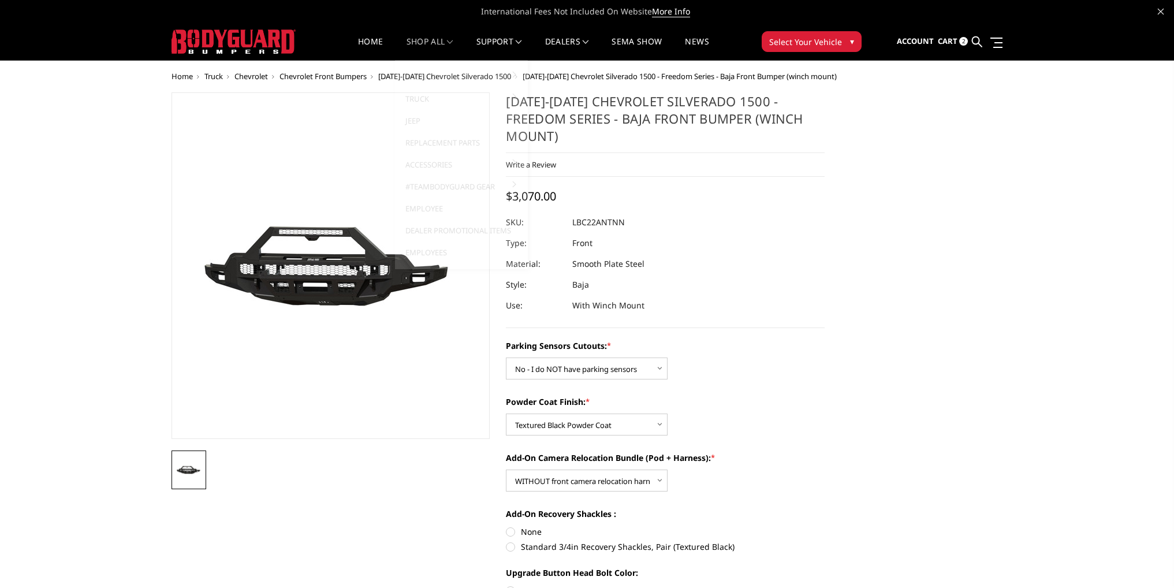
select select "4386"
select select "4390"
select select "4392"
click at [358, 45] on link "Home" at bounding box center [370, 49] width 25 height 23
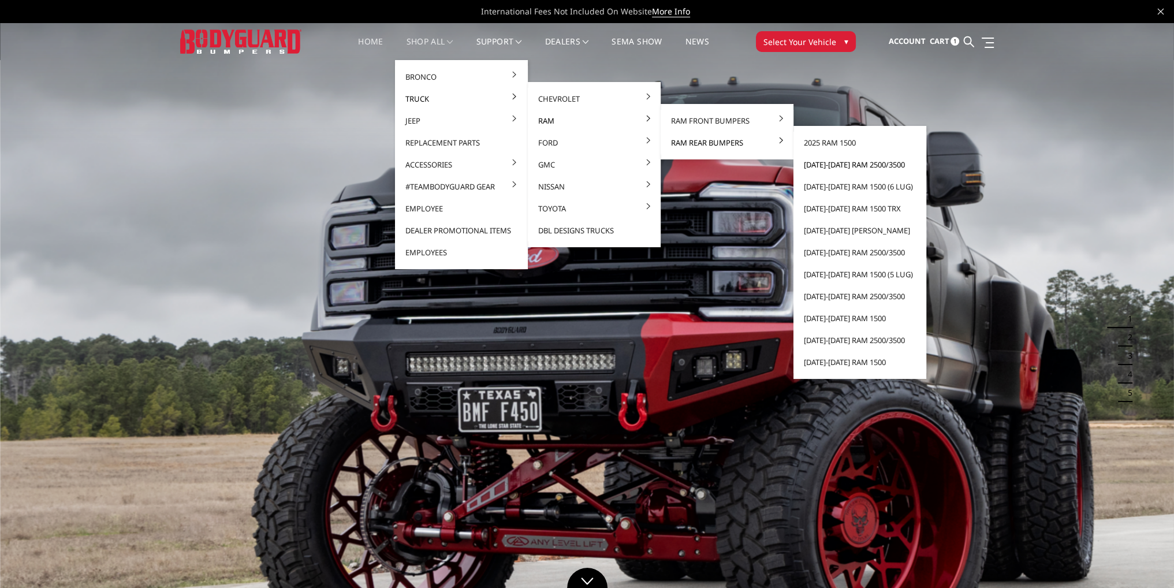
click at [821, 165] on link "[DATE]-[DATE] Ram 2500/3500" at bounding box center [860, 165] width 124 height 22
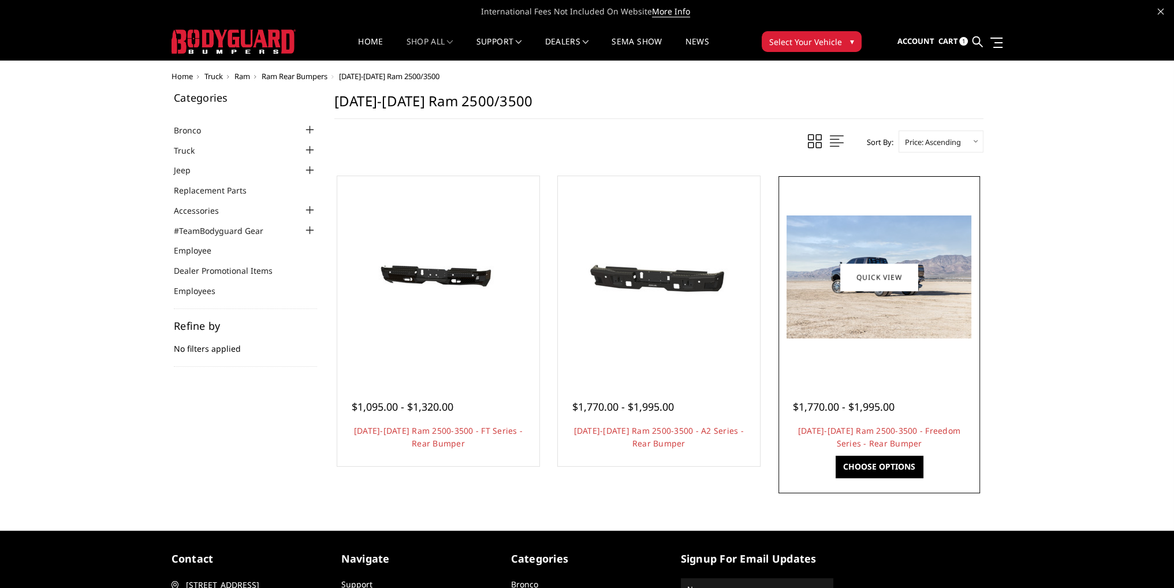
click at [840, 341] on div at bounding box center [879, 277] width 196 height 196
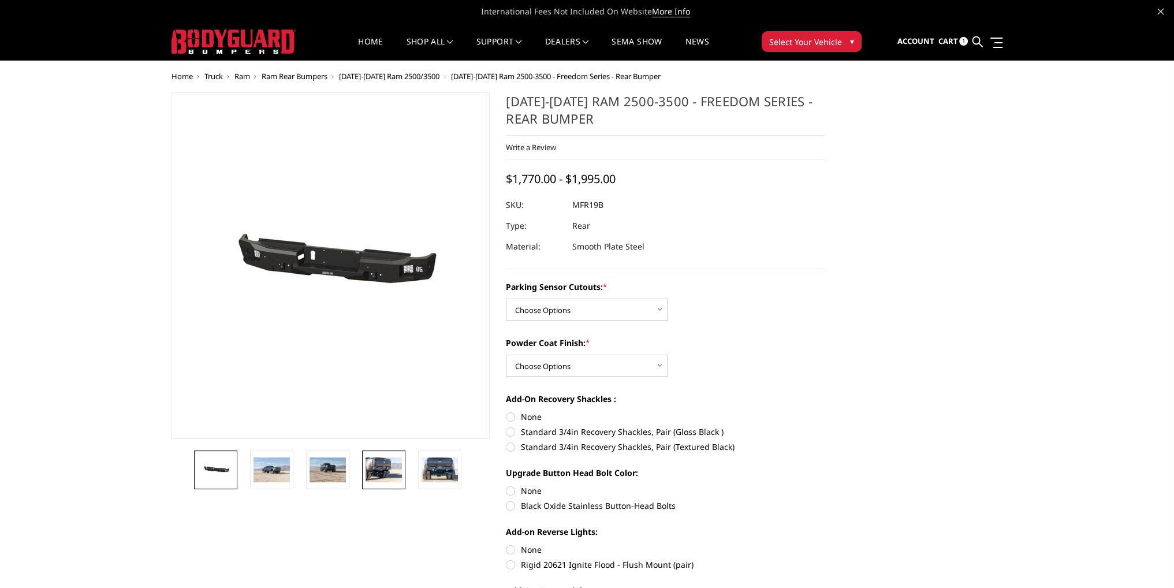
click at [381, 468] on img at bounding box center [384, 469] width 36 height 24
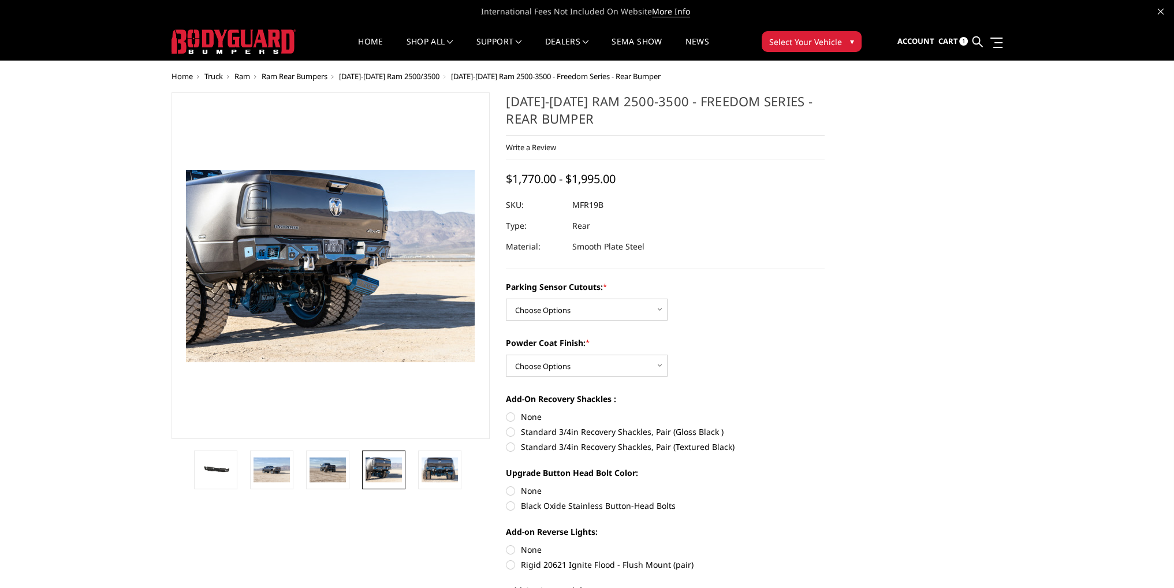
click at [338, 347] on img at bounding box center [320, 232] width 739 height 493
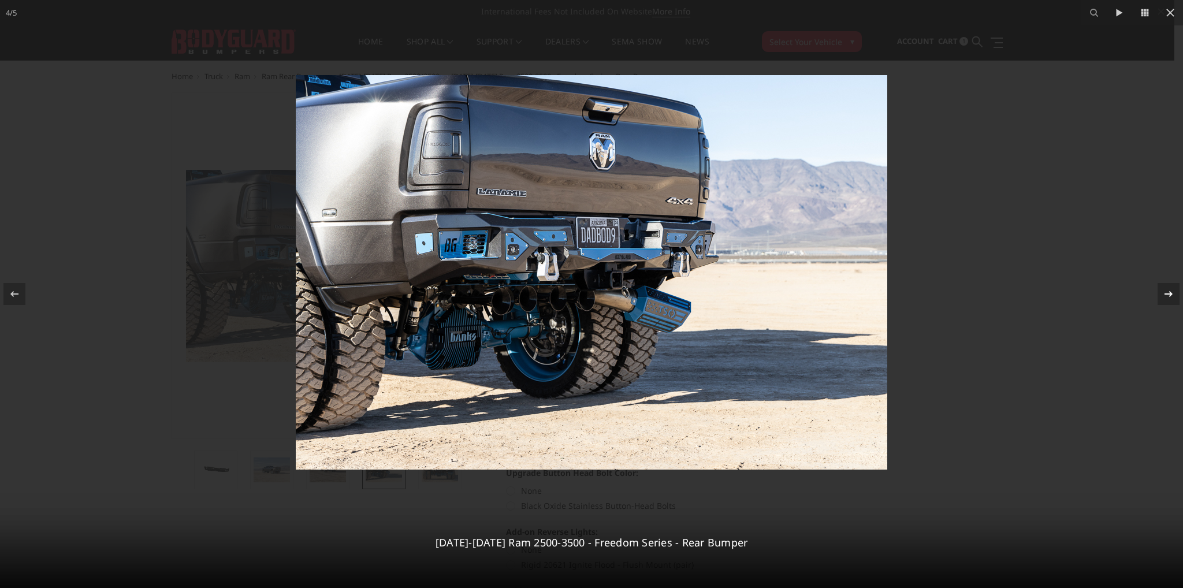
click at [1166, 295] on icon at bounding box center [1169, 294] width 14 height 14
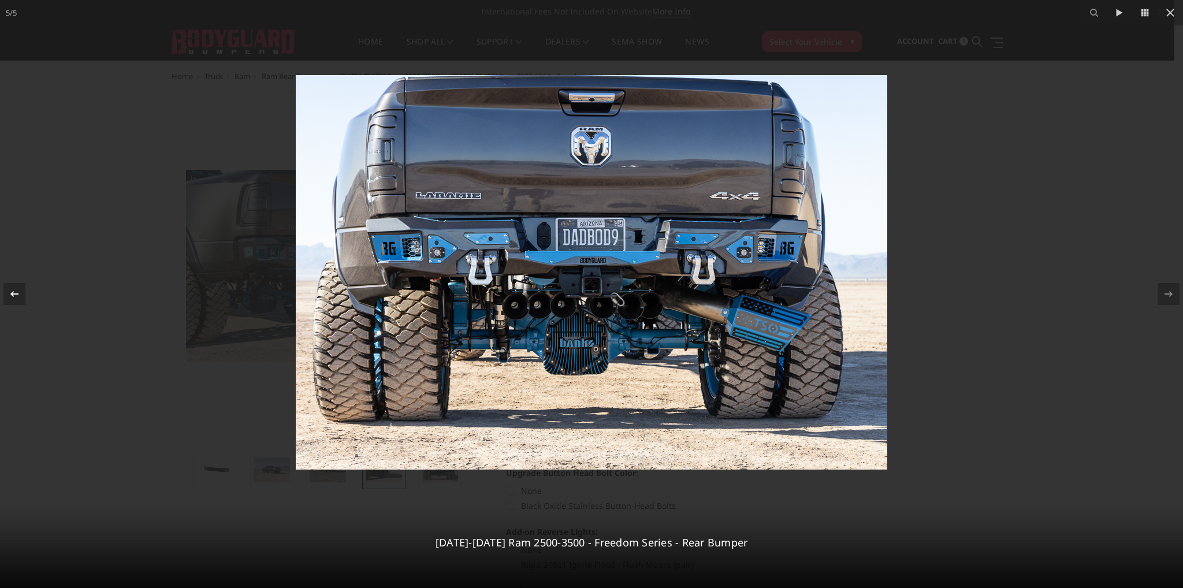
click at [16, 295] on icon at bounding box center [15, 294] width 14 height 14
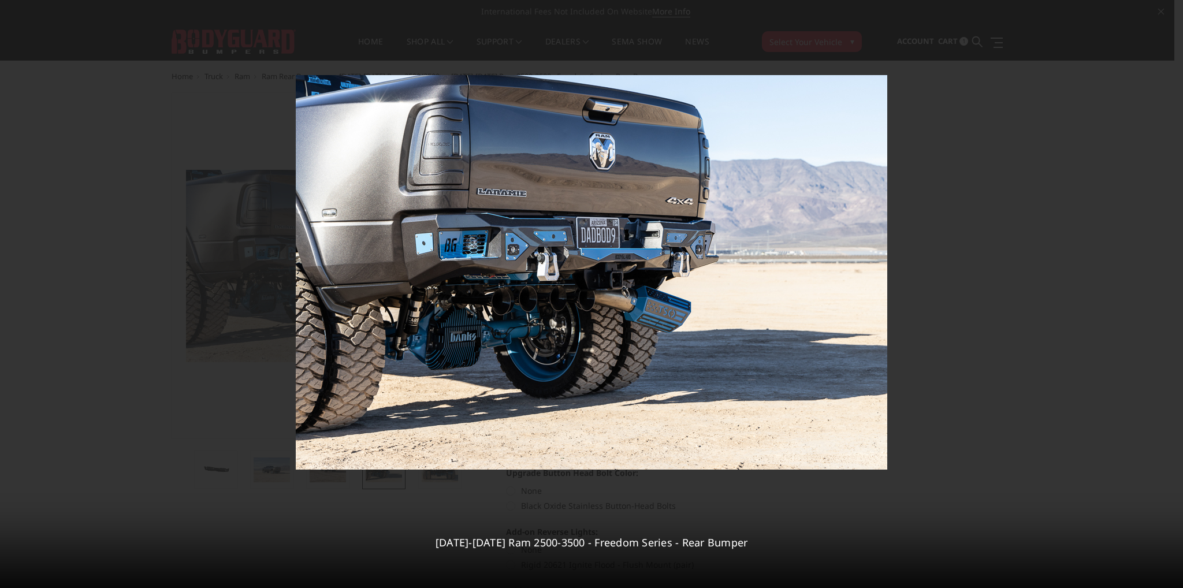
click at [1168, 16] on div "4 / 5 2019-2025 Ram 2500-3500 - Freedom Series - Rear Bumper" at bounding box center [591, 294] width 1183 height 588
click at [1171, 13] on icon at bounding box center [1170, 13] width 8 height 8
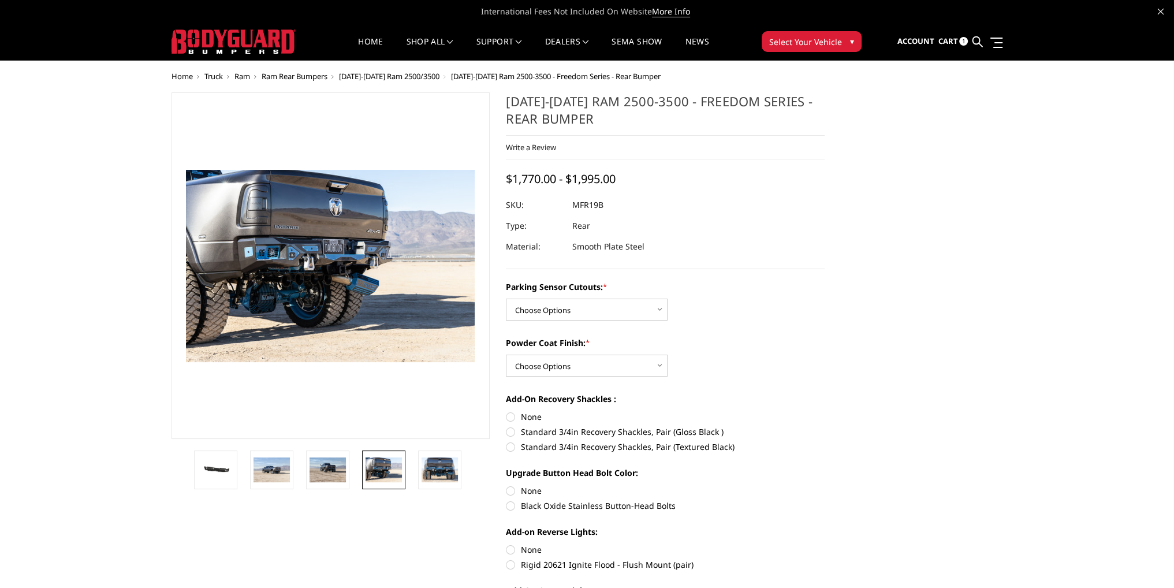
click at [844, 45] on button "Select Your Vehicle ▾" at bounding box center [812, 41] width 100 height 21
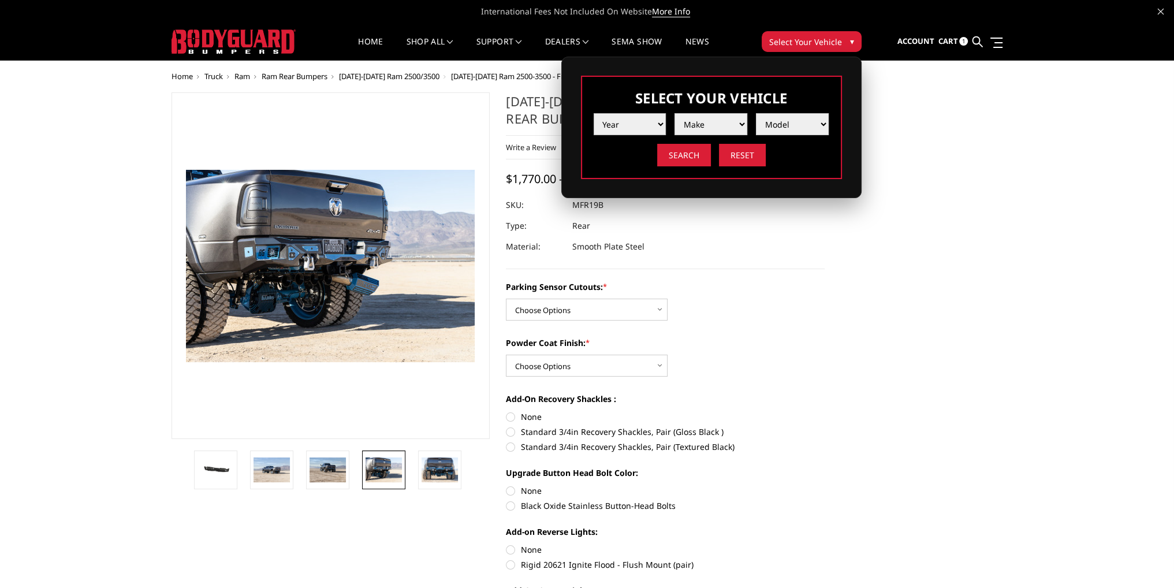
drag, startPoint x: 633, startPoint y: 124, endPoint x: 633, endPoint y: 132, distance: 7.5
click at [633, 125] on select "Year 2025 2024 2023 2022 2021 2020 2019 2018 2017 2016 2015 2014 2013 2012 2011…" at bounding box center [630, 124] width 73 height 22
select select "yr_2025"
click at [594, 113] on select "Year 2025 2024 2023 2022 2021 2020 2019 2018 2017 2016 2015 2014 2013 2012 2011…" at bounding box center [630, 124] width 73 height 22
click at [696, 125] on select "Make Chevrolet Ford GMC Ram Toyota" at bounding box center [711, 124] width 73 height 22
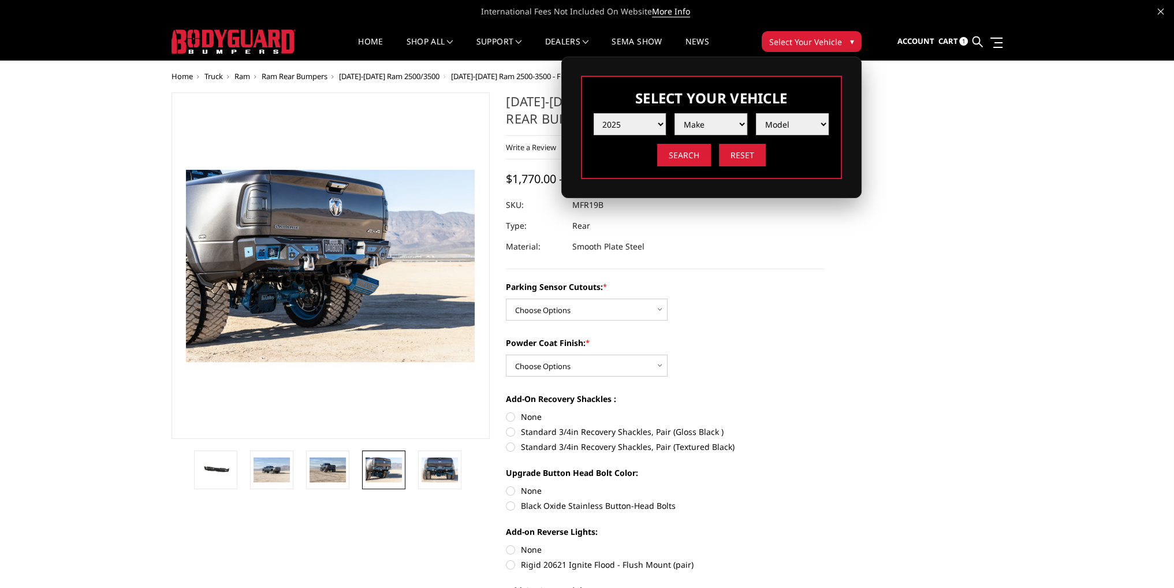
select select "mk_ram"
click at [675, 113] on select "Make Chevrolet Ford GMC Ram Toyota" at bounding box center [711, 124] width 73 height 22
click at [767, 122] on select "Model 1500 6-Lug 1500 Rebel 2500 / 3500 4500 / 5500 RHO" at bounding box center [792, 124] width 73 height 22
select select "md_2500-3500"
click at [756, 113] on select "Model 1500 6-Lug 1500 Rebel 2500 / 3500 4500 / 5500 RHO" at bounding box center [792, 124] width 73 height 22
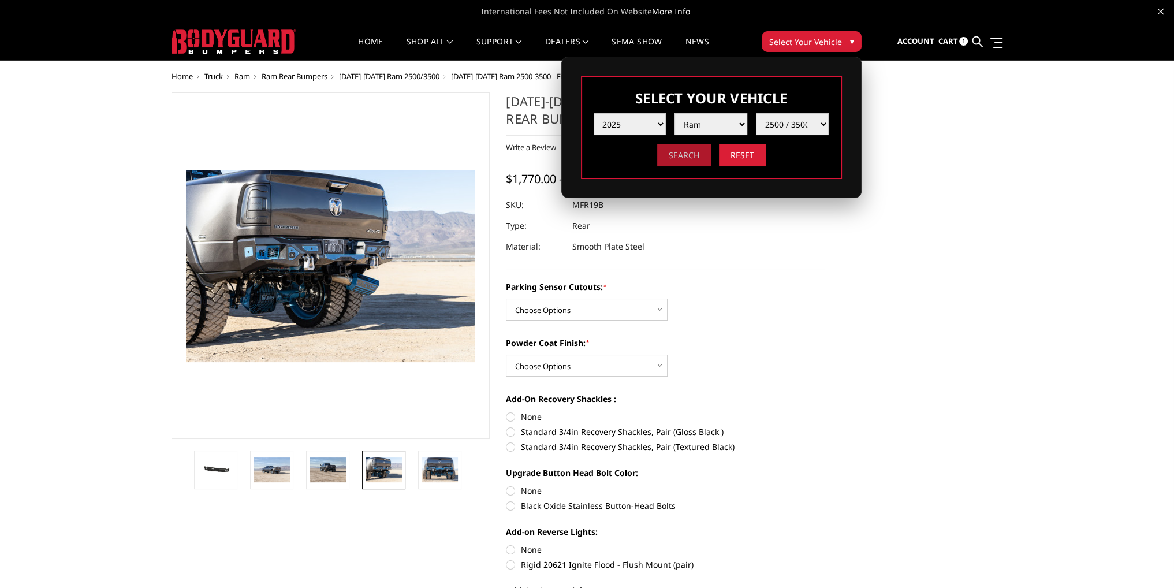
click at [684, 150] on input "Search" at bounding box center [684, 155] width 54 height 23
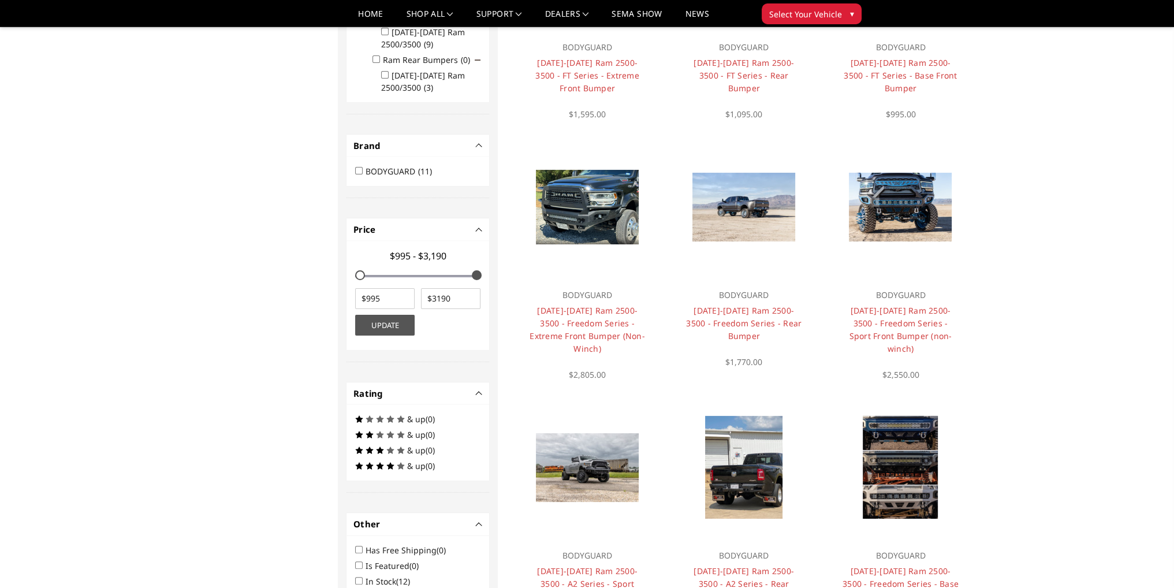
scroll to position [34, 0]
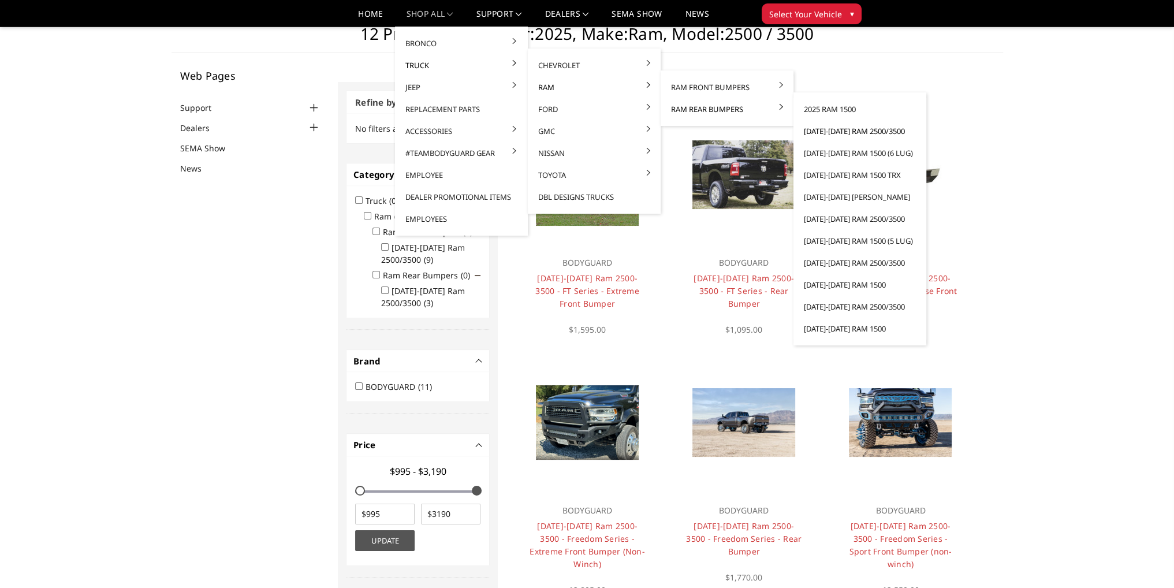
click at [827, 133] on link "[DATE]-[DATE] Ram 2500/3500" at bounding box center [860, 131] width 124 height 22
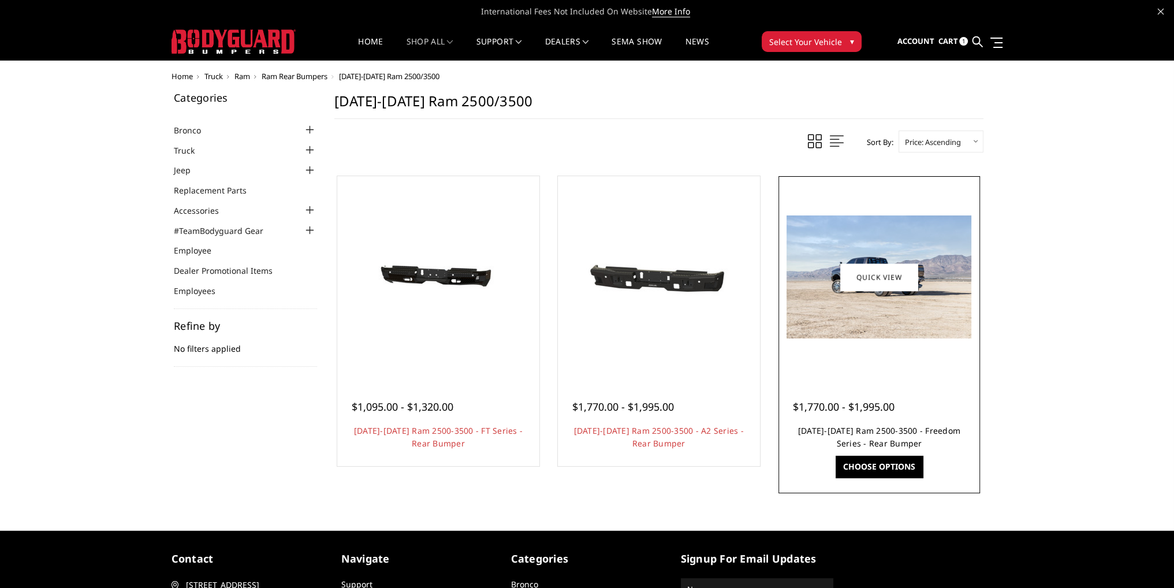
click at [885, 425] on link "[DATE]-[DATE] Ram 2500-3500 - Freedom Series - Rear Bumper" at bounding box center [879, 437] width 162 height 24
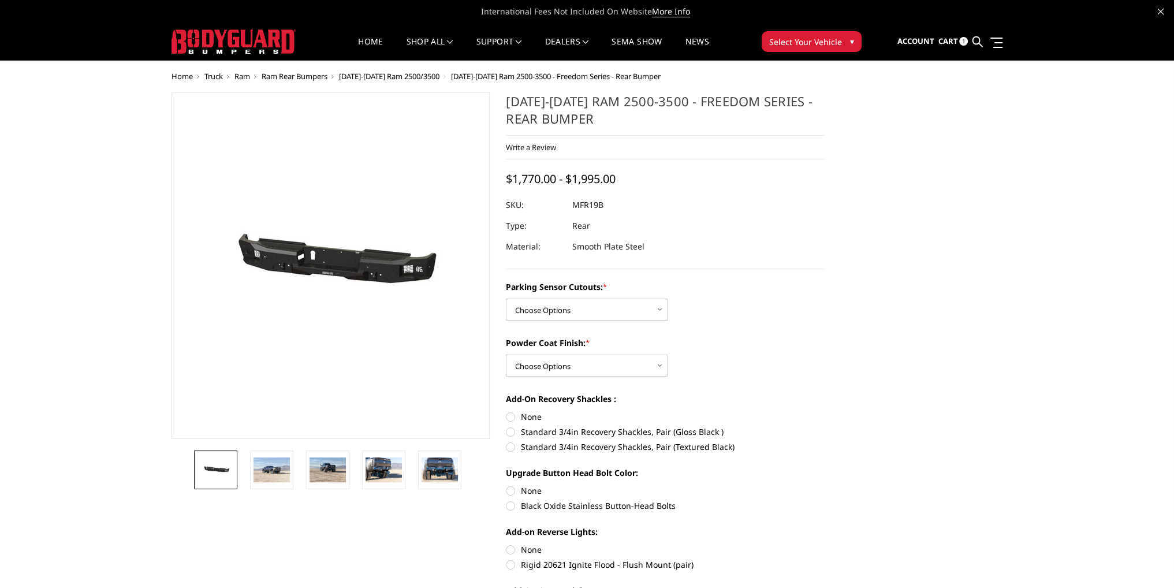
click at [415, 77] on span "[DATE]-[DATE] Ram 2500/3500" at bounding box center [389, 76] width 100 height 10
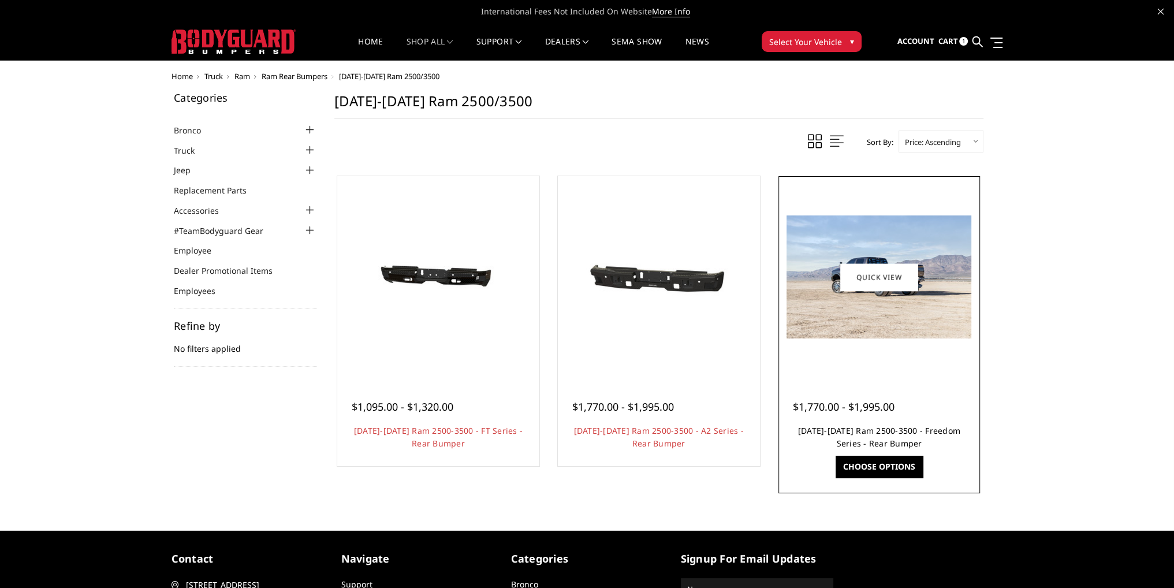
click at [883, 426] on link "[DATE]-[DATE] Ram 2500-3500 - Freedom Series - Rear Bumper" at bounding box center [879, 437] width 162 height 24
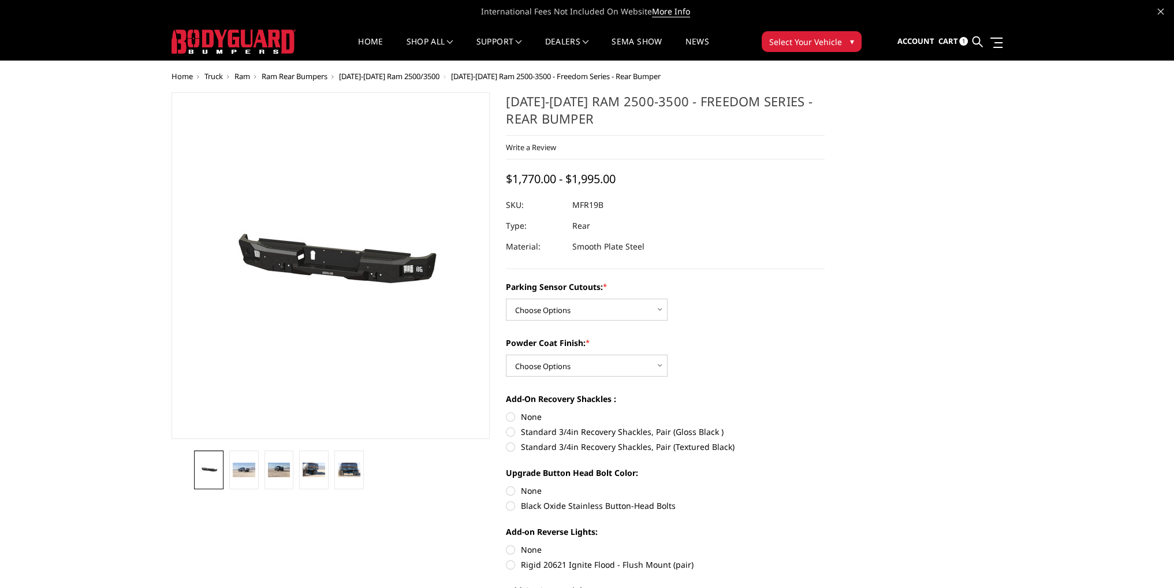
click at [300, 338] on img at bounding box center [541, 269] width 739 height 352
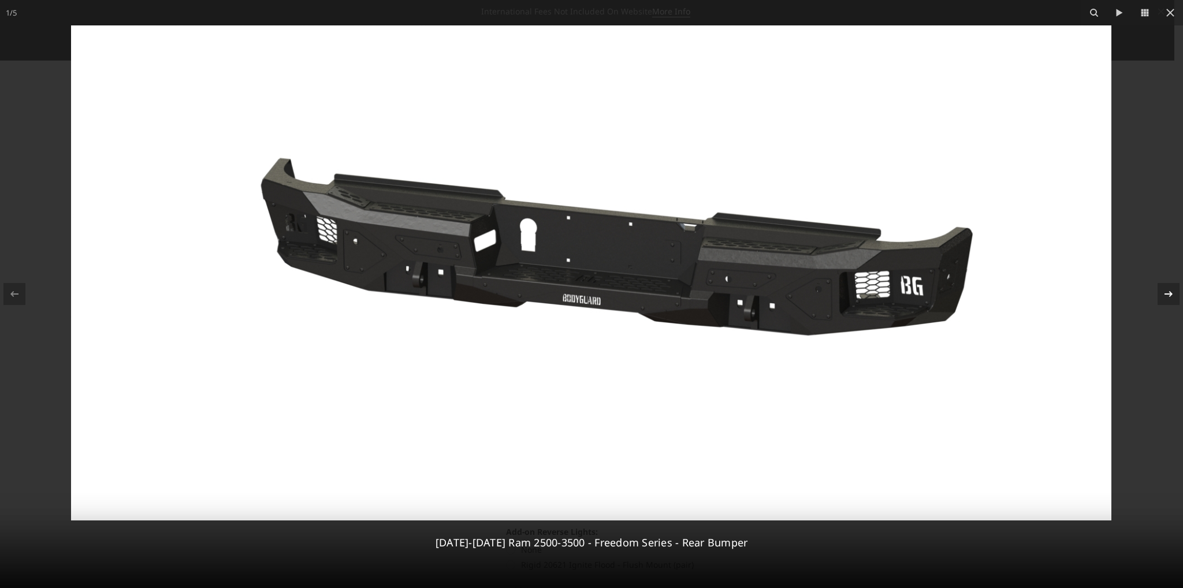
click at [1169, 289] on icon at bounding box center [1169, 294] width 14 height 14
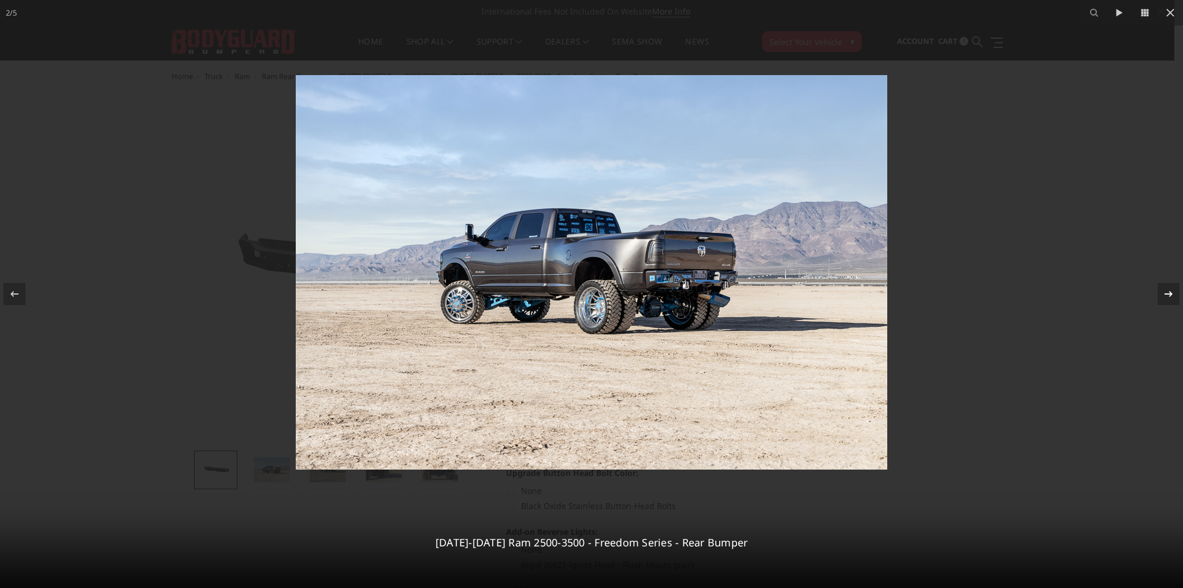
click at [1169, 289] on icon at bounding box center [1169, 294] width 14 height 14
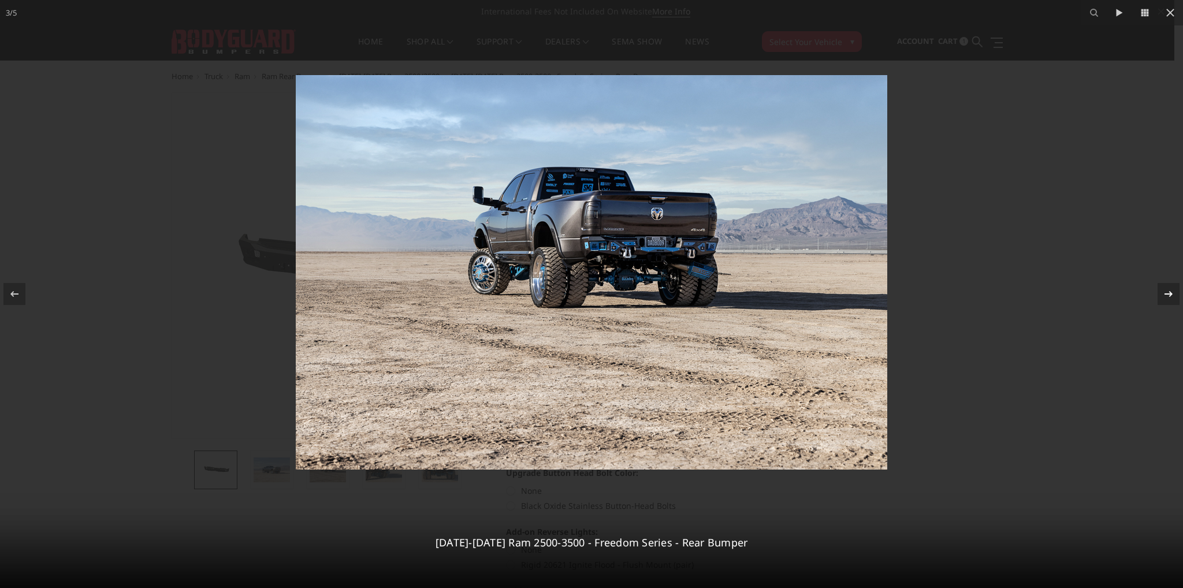
click at [1169, 289] on icon at bounding box center [1169, 294] width 14 height 14
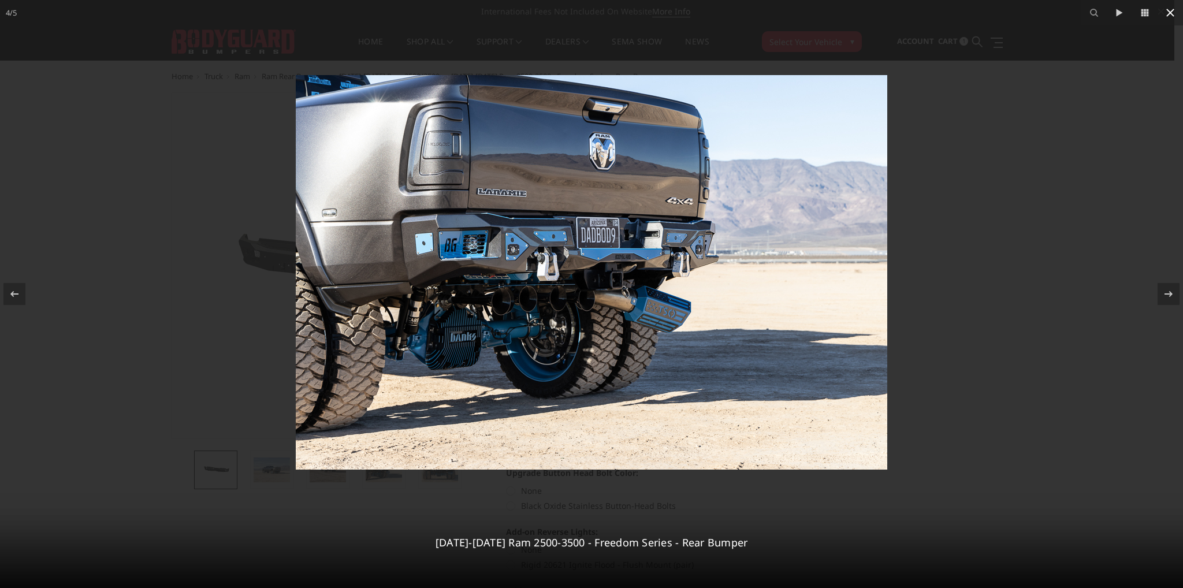
click at [1170, 13] on icon at bounding box center [1170, 13] width 8 height 8
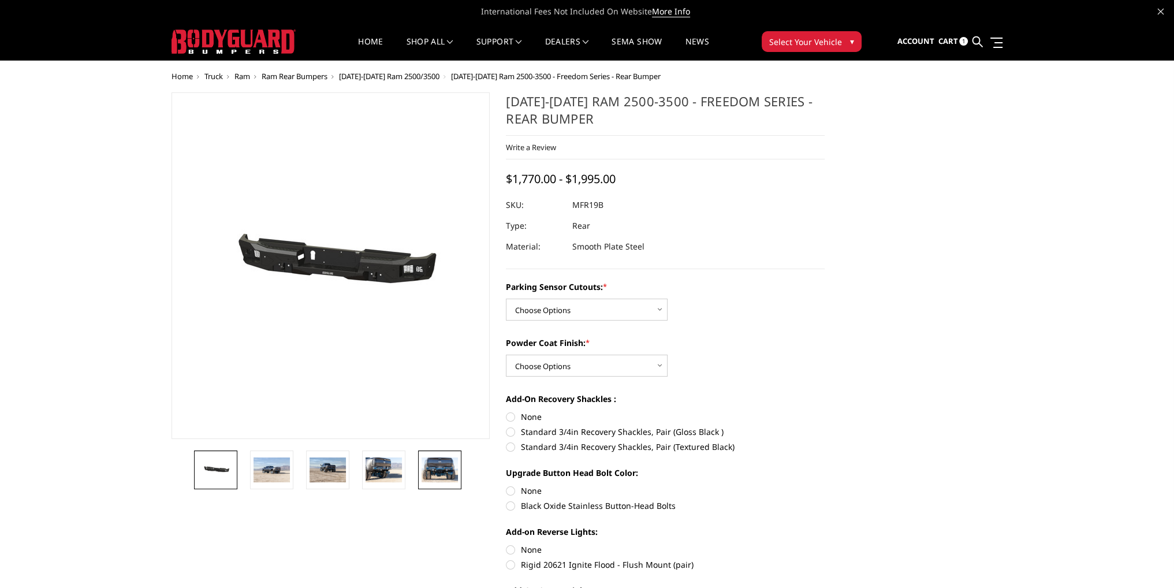
click at [437, 475] on img at bounding box center [440, 469] width 36 height 24
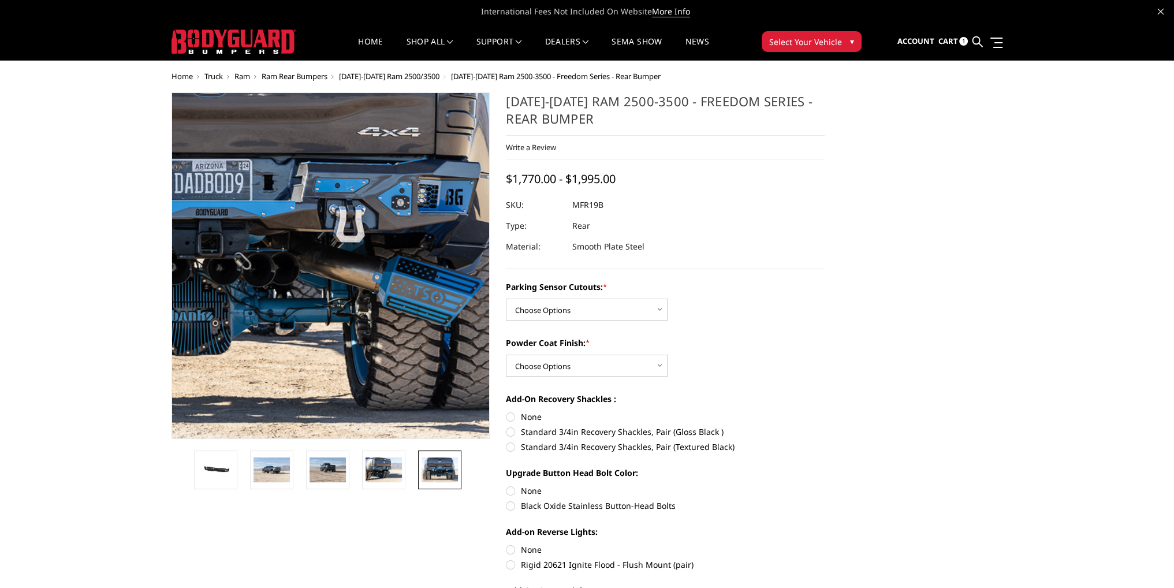
click at [420, 350] on img at bounding box center [209, 226] width 739 height 493
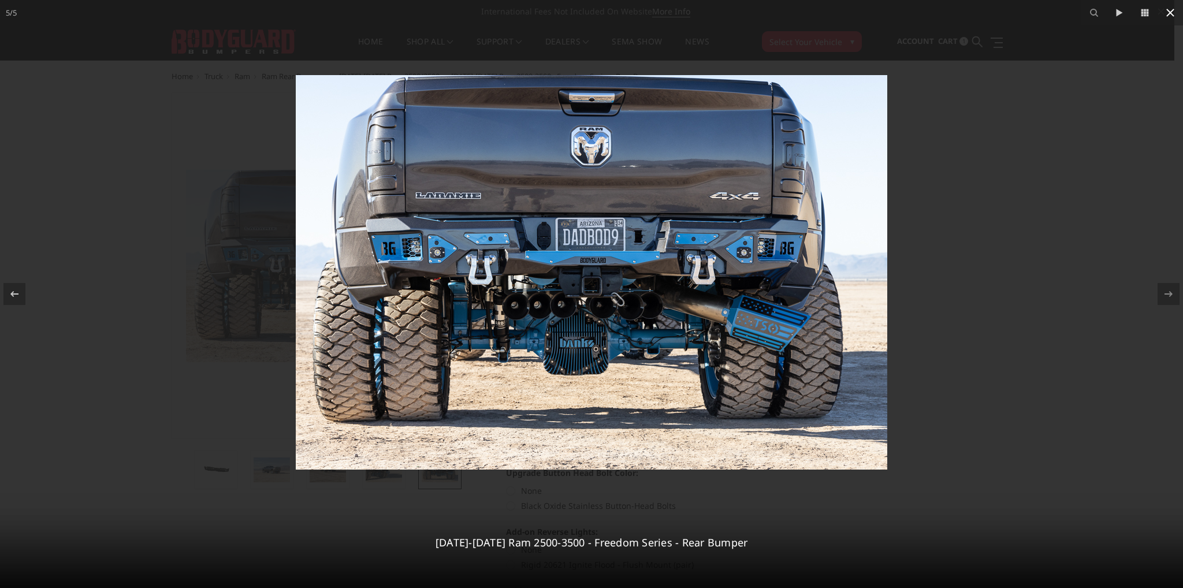
click at [1172, 9] on icon at bounding box center [1170, 13] width 14 height 14
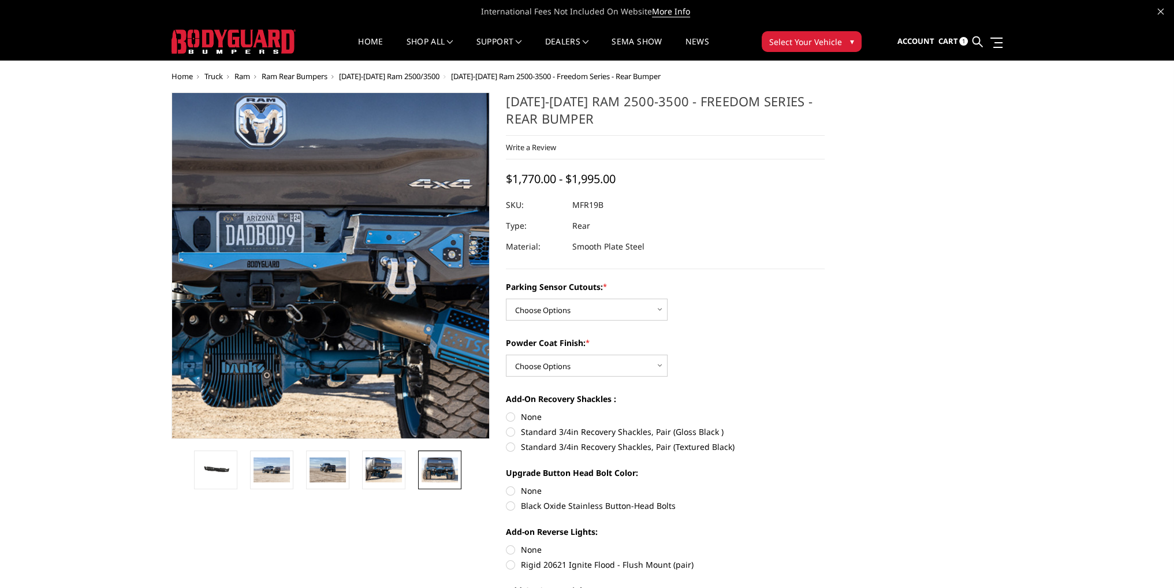
click at [384, 236] on img at bounding box center [260, 278] width 739 height 493
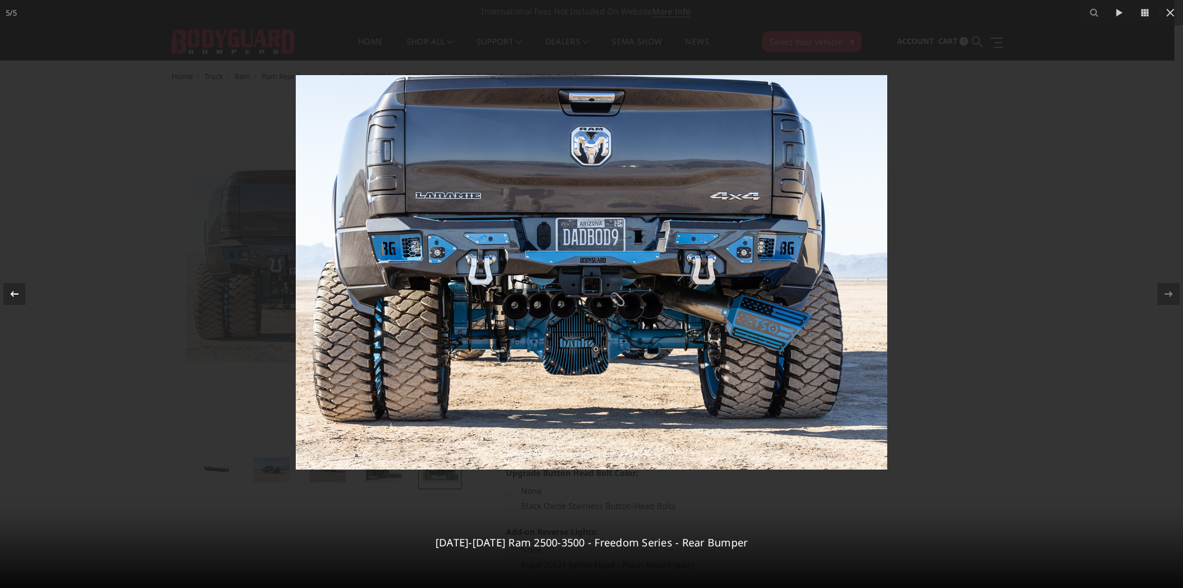
click at [21, 290] on icon at bounding box center [15, 294] width 14 height 14
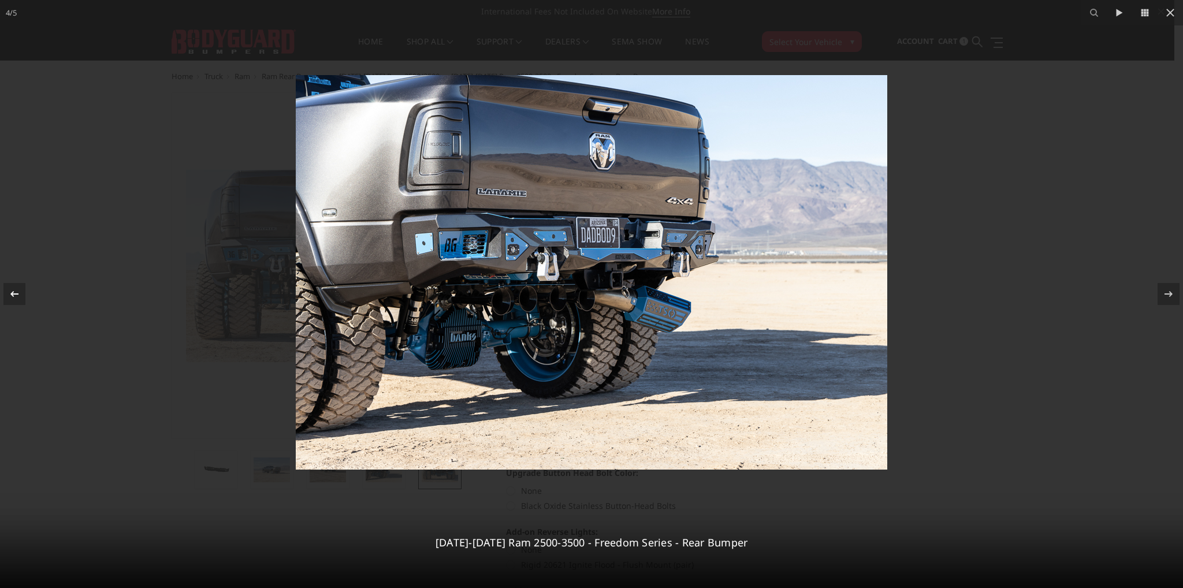
click at [21, 290] on icon at bounding box center [15, 294] width 14 height 14
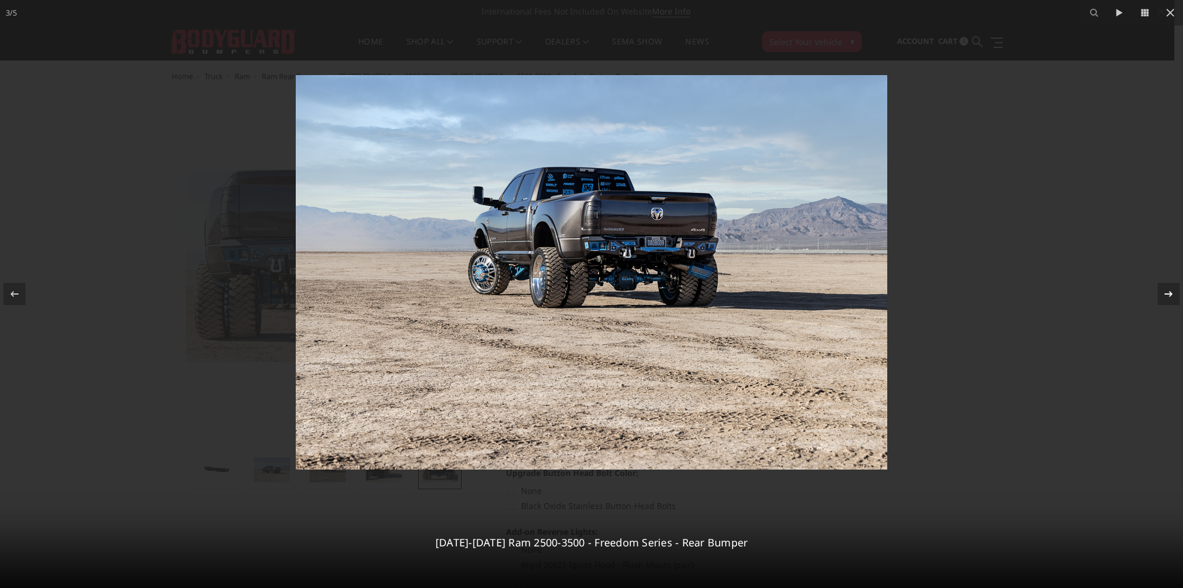
click at [1171, 289] on icon at bounding box center [1169, 294] width 14 height 14
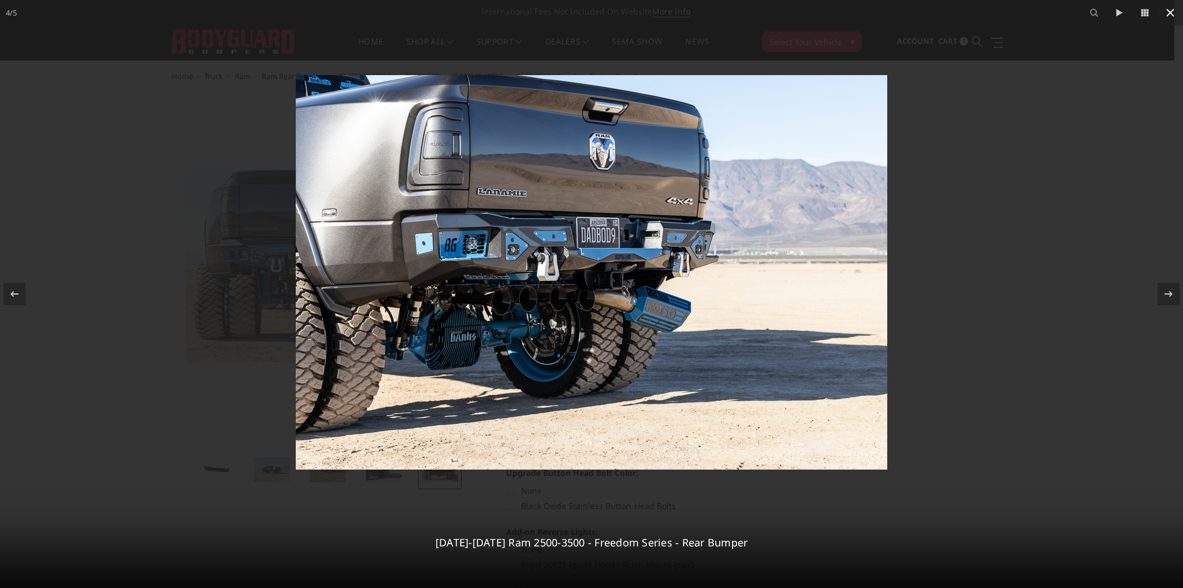
click at [1168, 12] on icon at bounding box center [1170, 13] width 14 height 14
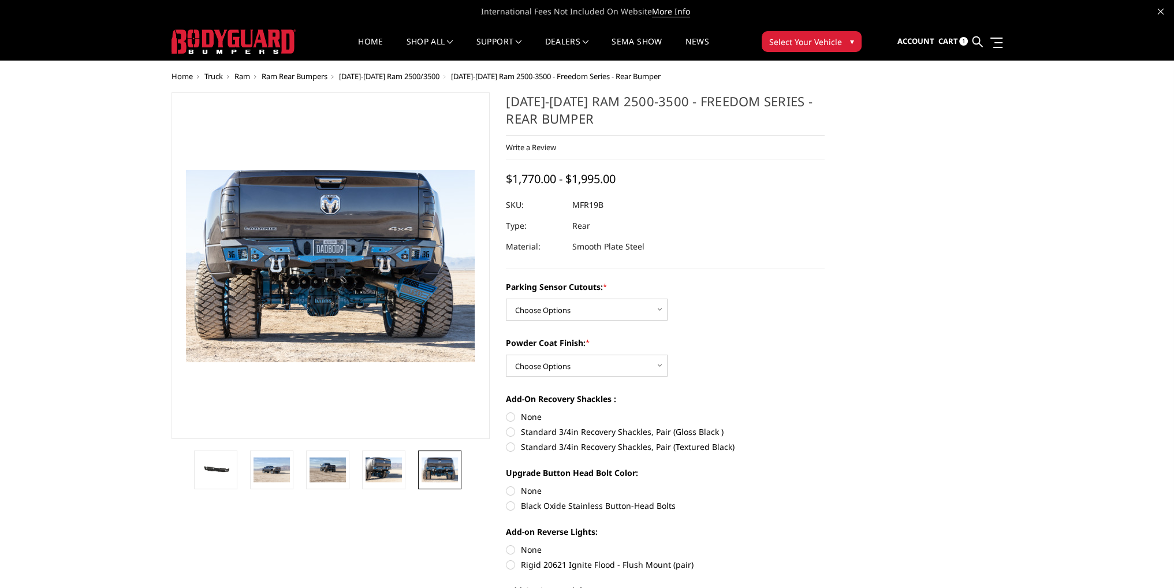
click at [420, 77] on span "[DATE]-[DATE] Ram 2500/3500" at bounding box center [389, 76] width 100 height 10
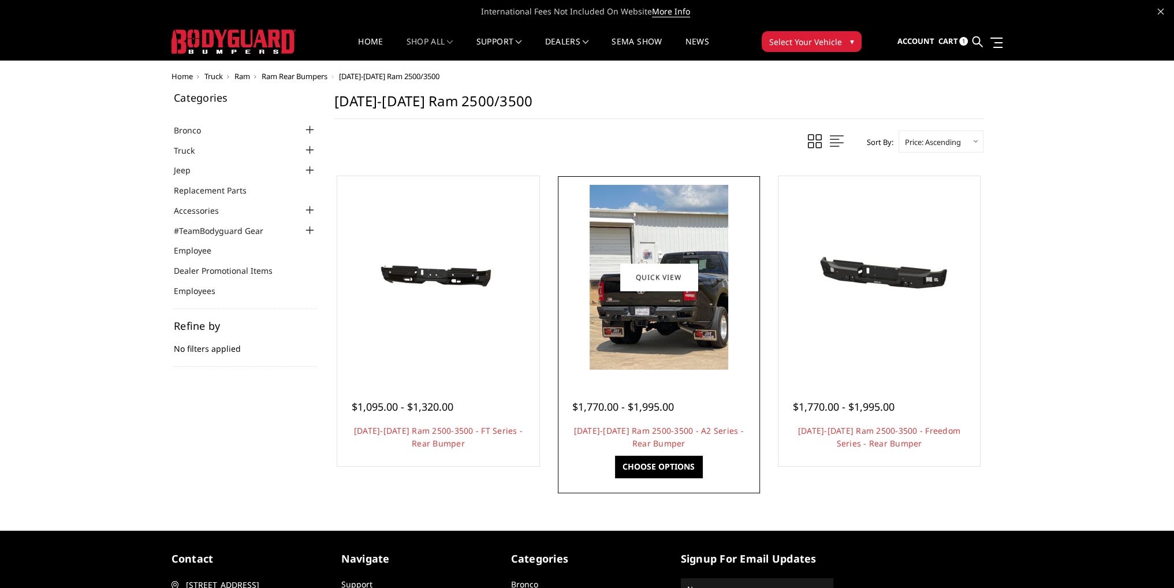
click at [688, 333] on img at bounding box center [659, 277] width 139 height 185
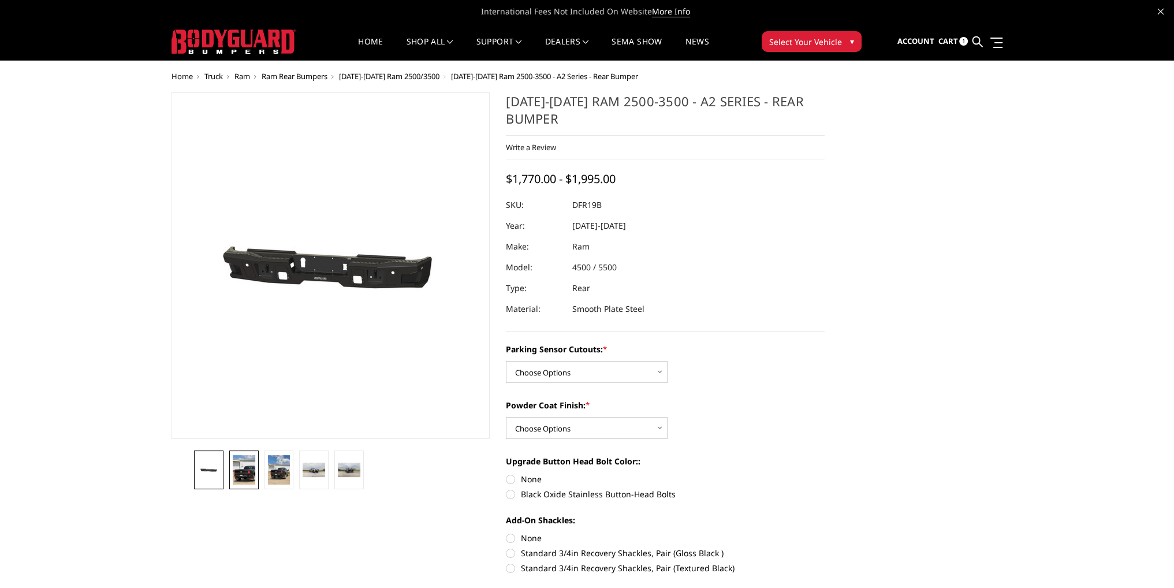
click at [248, 468] on img at bounding box center [244, 470] width 23 height 30
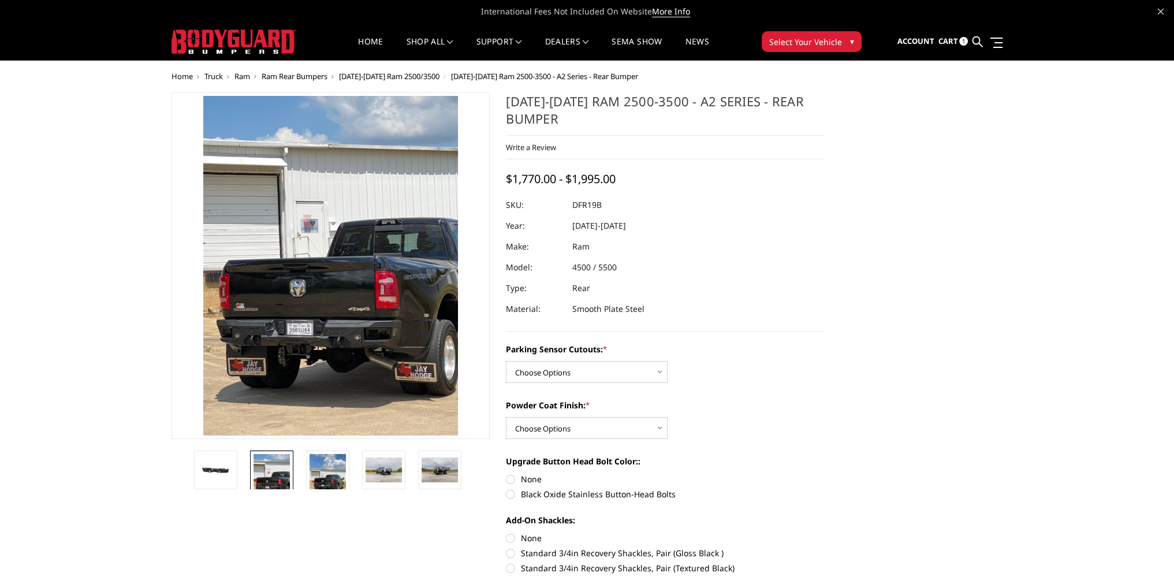
click at [276, 346] on img at bounding box center [372, 174] width 554 height 739
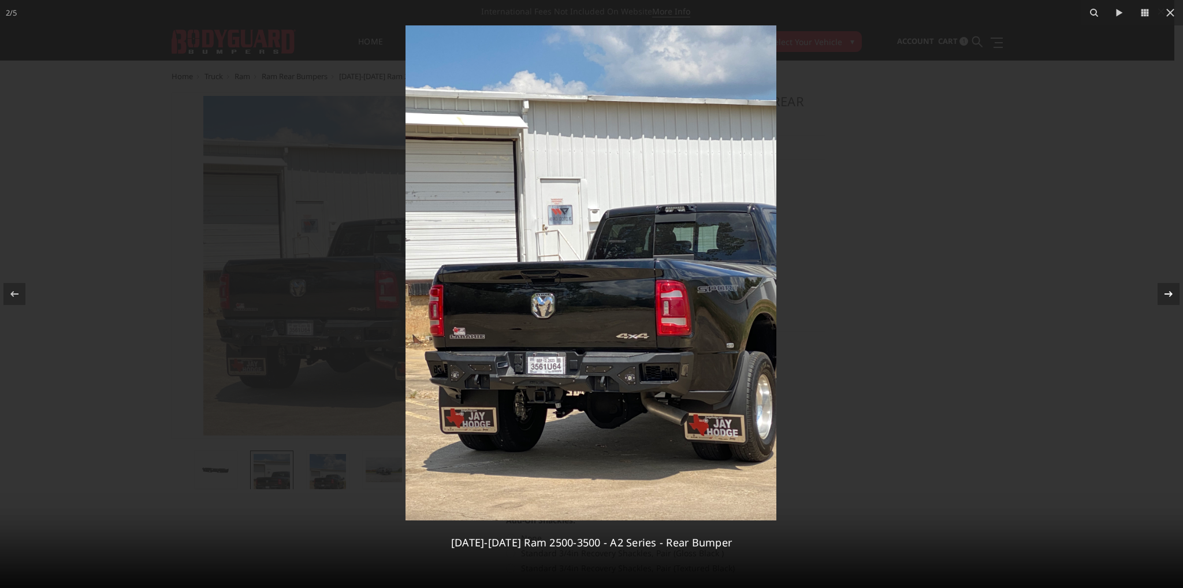
click at [1166, 292] on icon at bounding box center [1169, 294] width 14 height 14
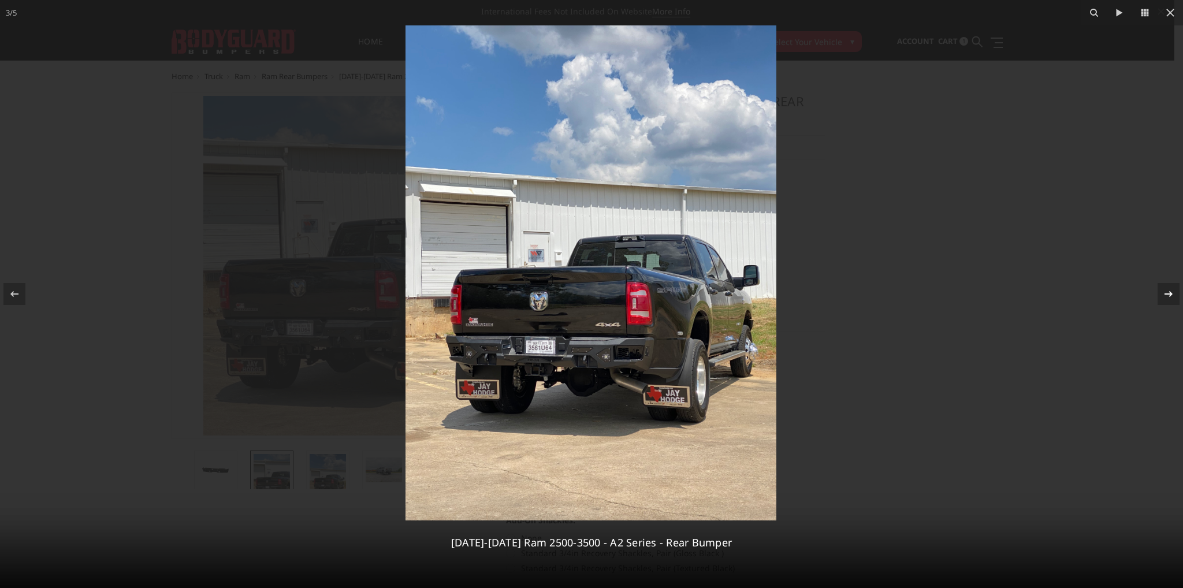
click at [1166, 292] on icon at bounding box center [1169, 294] width 14 height 14
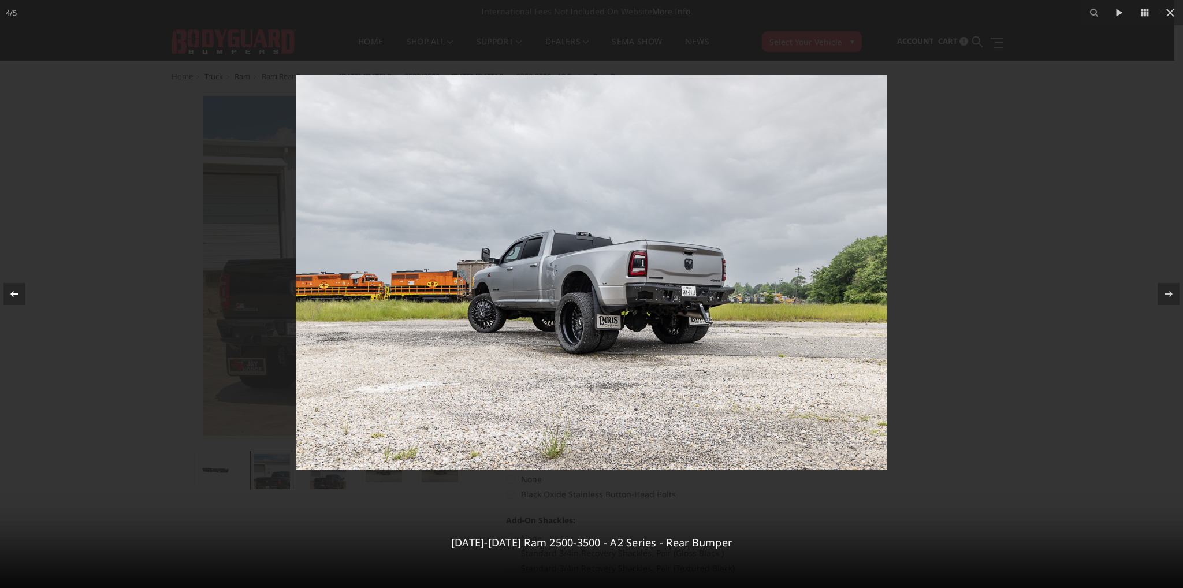
click at [16, 298] on icon at bounding box center [15, 294] width 14 height 14
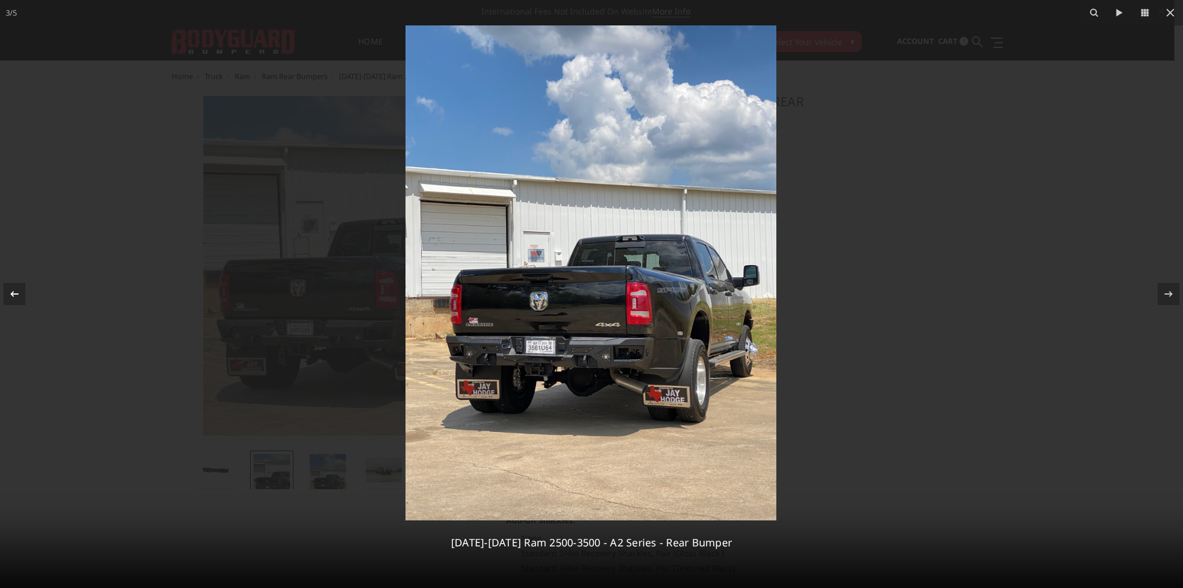
click at [16, 296] on icon at bounding box center [15, 294] width 14 height 14
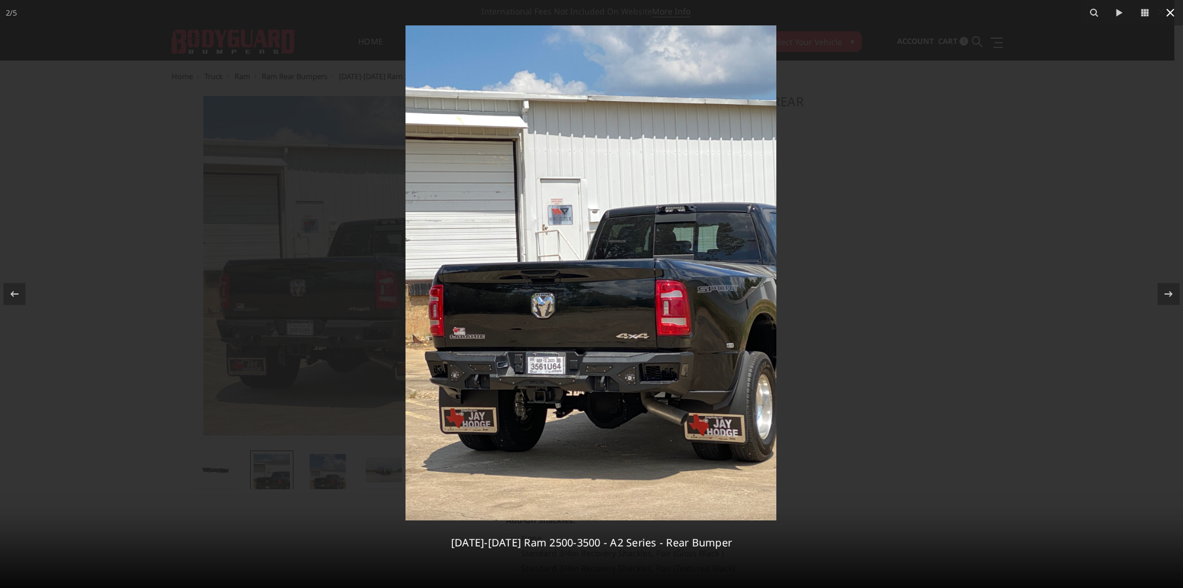
click at [1171, 14] on icon at bounding box center [1170, 13] width 8 height 8
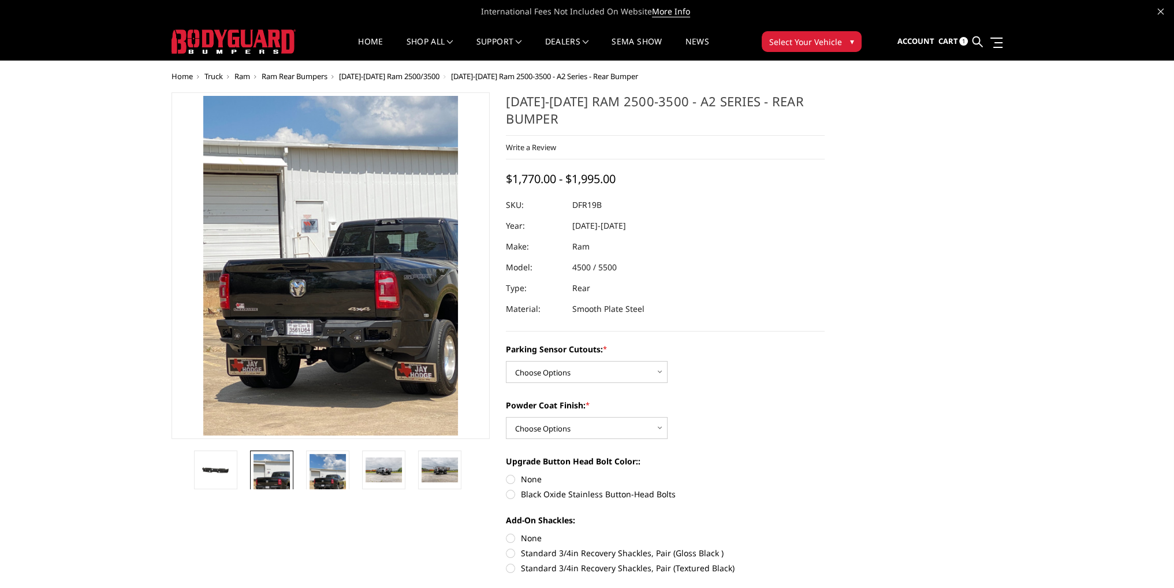
click at [418, 76] on span "[DATE]-[DATE] Ram 2500/3500" at bounding box center [389, 76] width 100 height 10
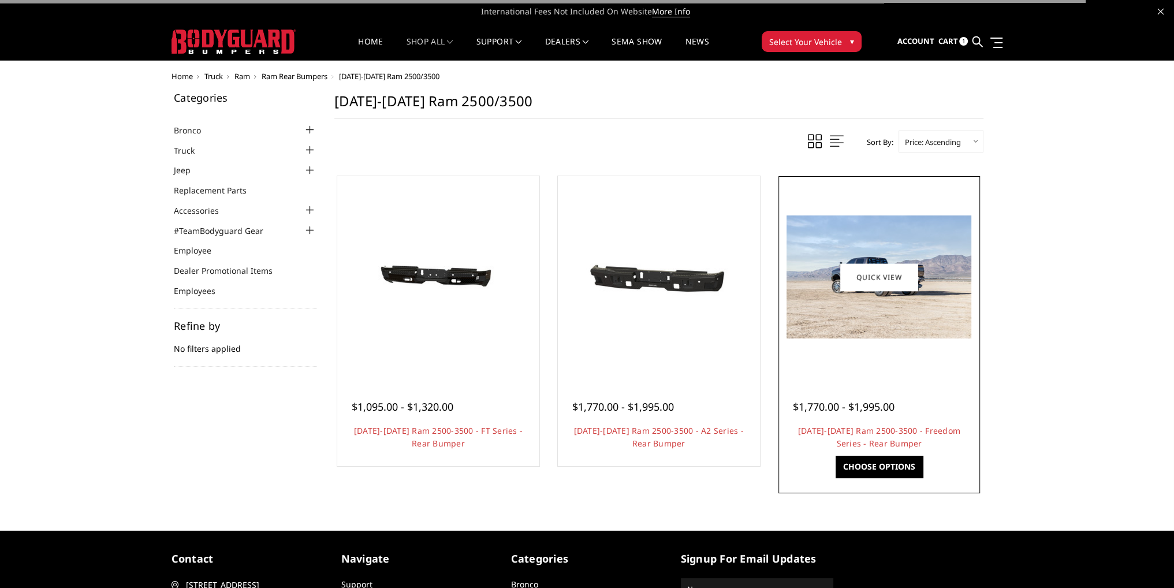
click at [883, 355] on div at bounding box center [879, 277] width 196 height 196
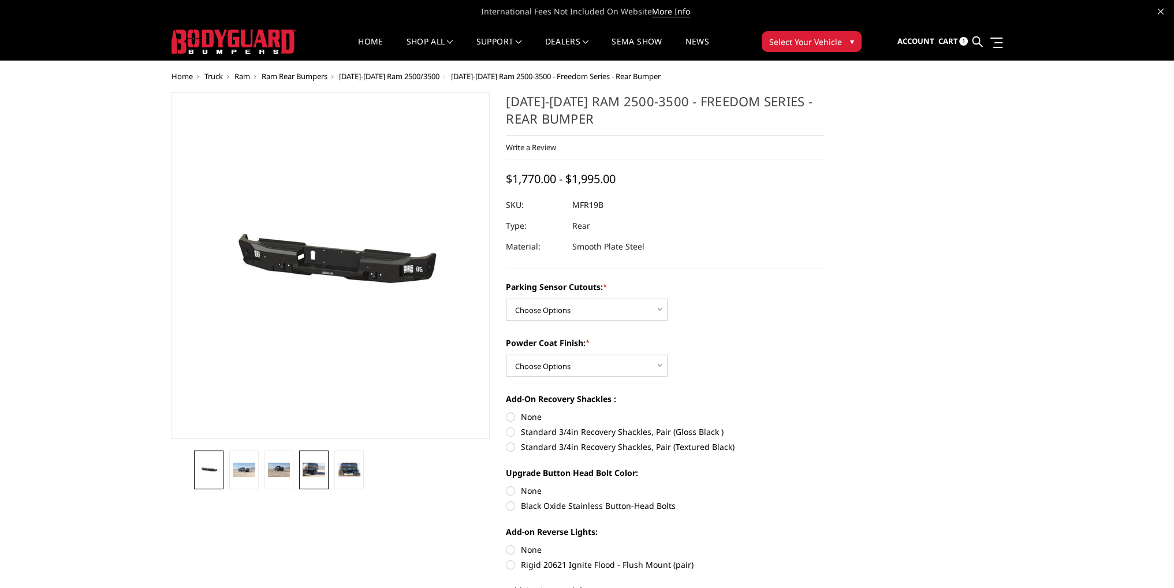
click at [314, 468] on img at bounding box center [314, 470] width 23 height 15
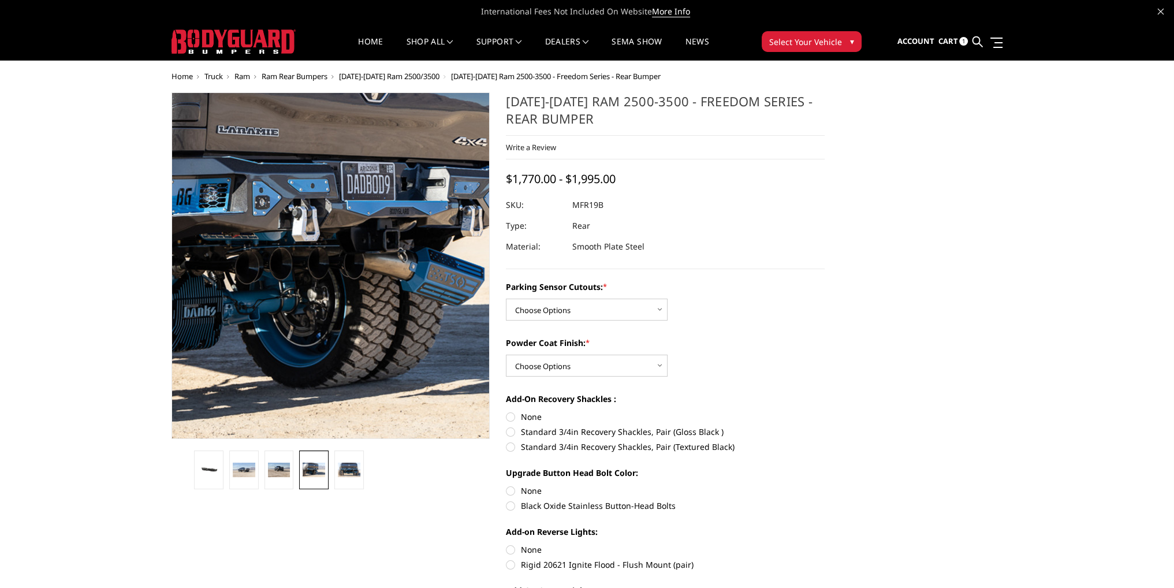
click at [309, 349] on img at bounding box center [359, 230] width 739 height 493
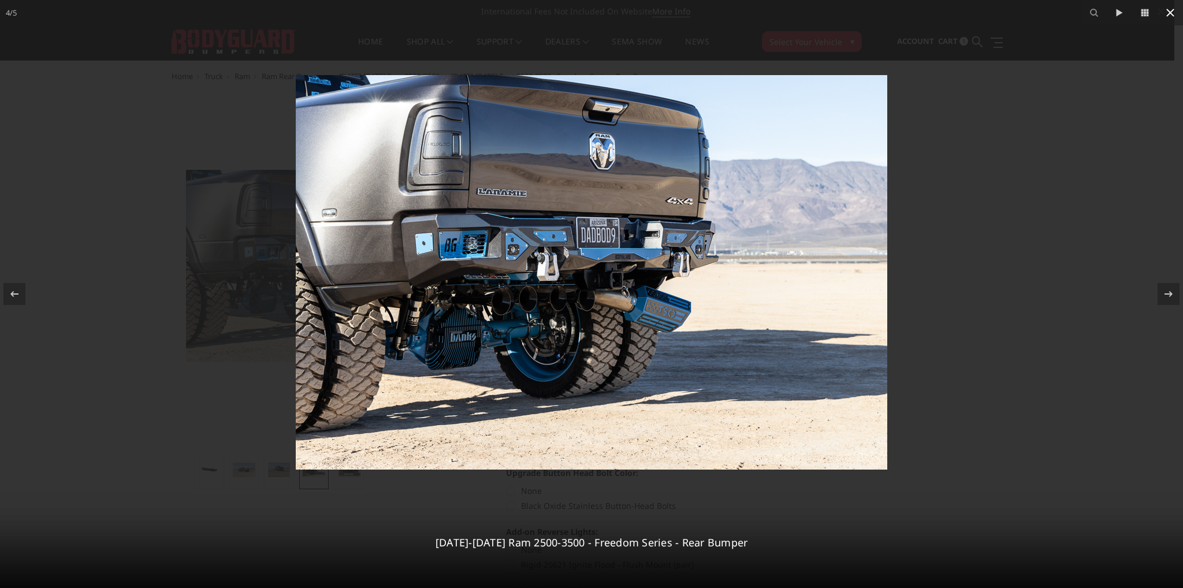
click at [1170, 17] on icon at bounding box center [1170, 13] width 14 height 14
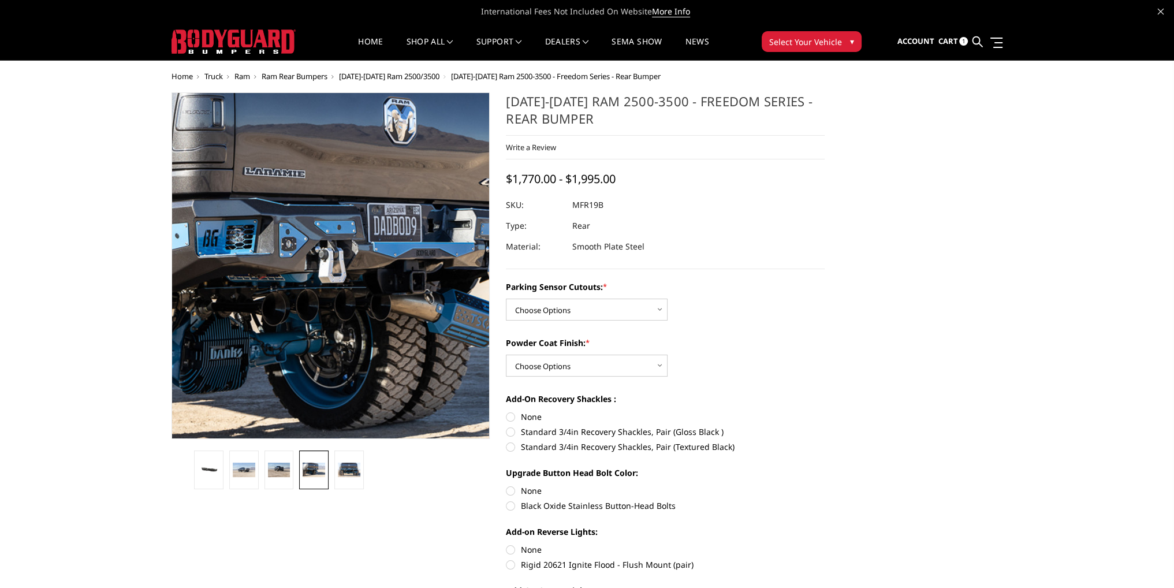
click at [289, 252] on img at bounding box center [386, 271] width 739 height 493
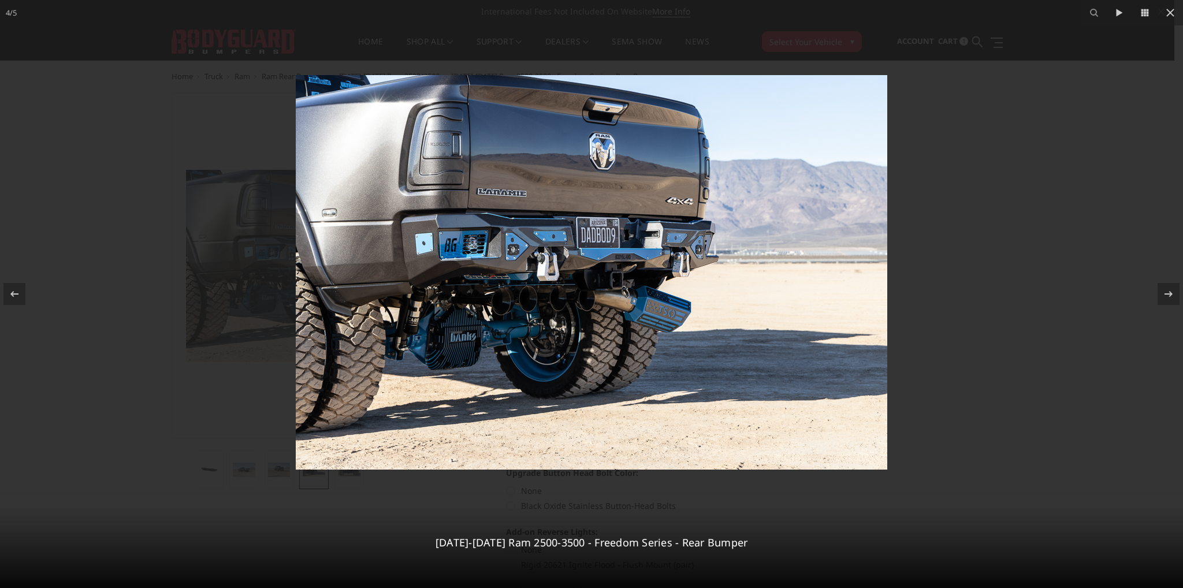
click at [514, 249] on img at bounding box center [591, 272] width 591 height 394
click at [1170, 9] on icon at bounding box center [1170, 13] width 14 height 14
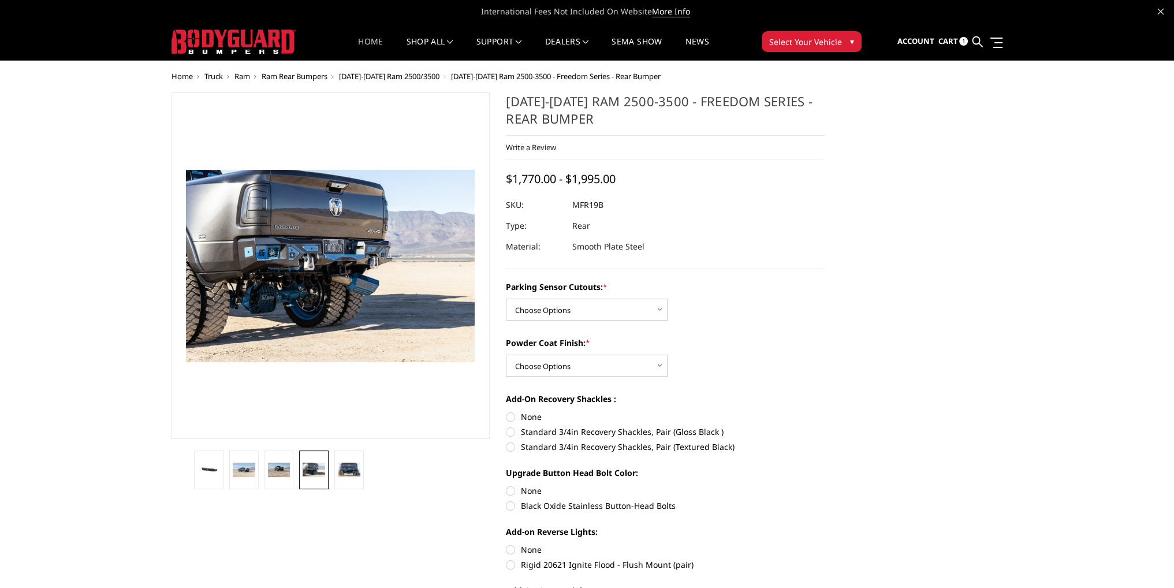
click at [372, 40] on link "Home" at bounding box center [370, 49] width 25 height 23
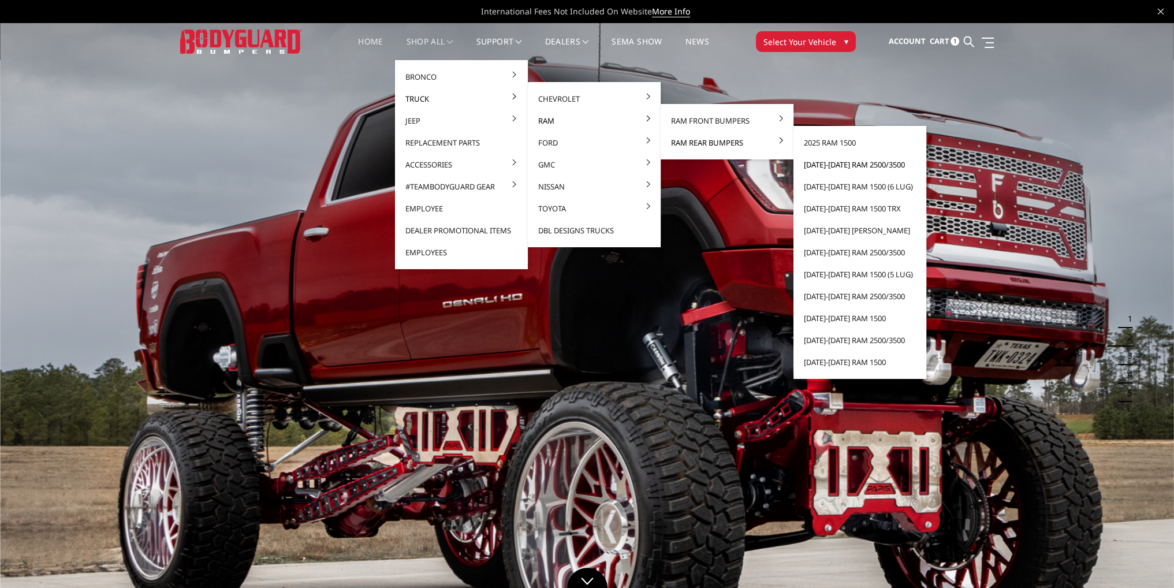
click at [839, 166] on link "[DATE]-[DATE] Ram 2500/3500" at bounding box center [860, 165] width 124 height 22
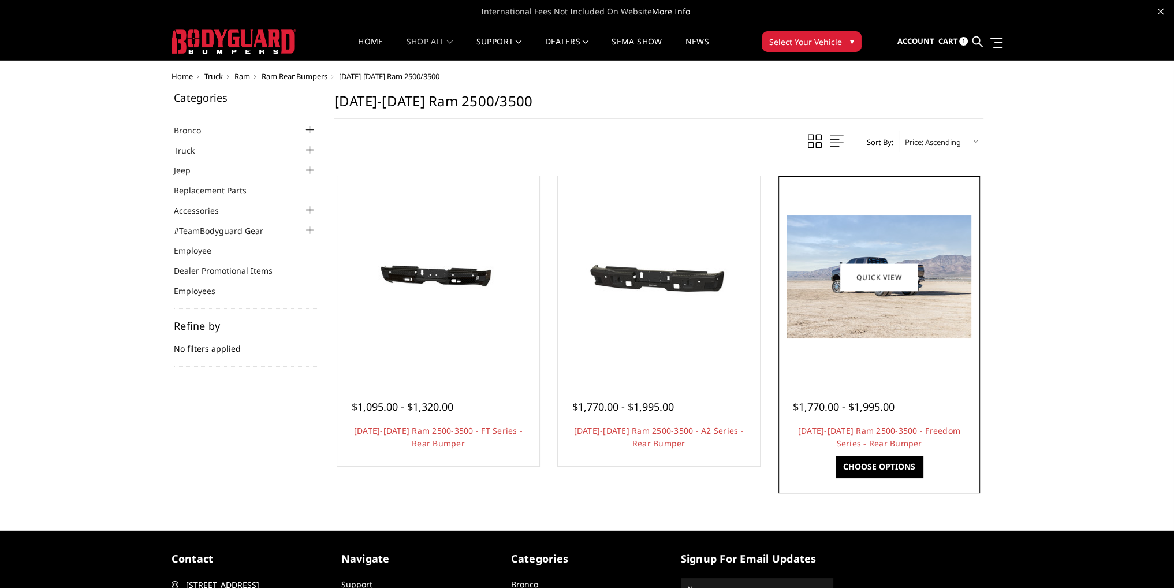
click at [853, 303] on img at bounding box center [879, 276] width 185 height 123
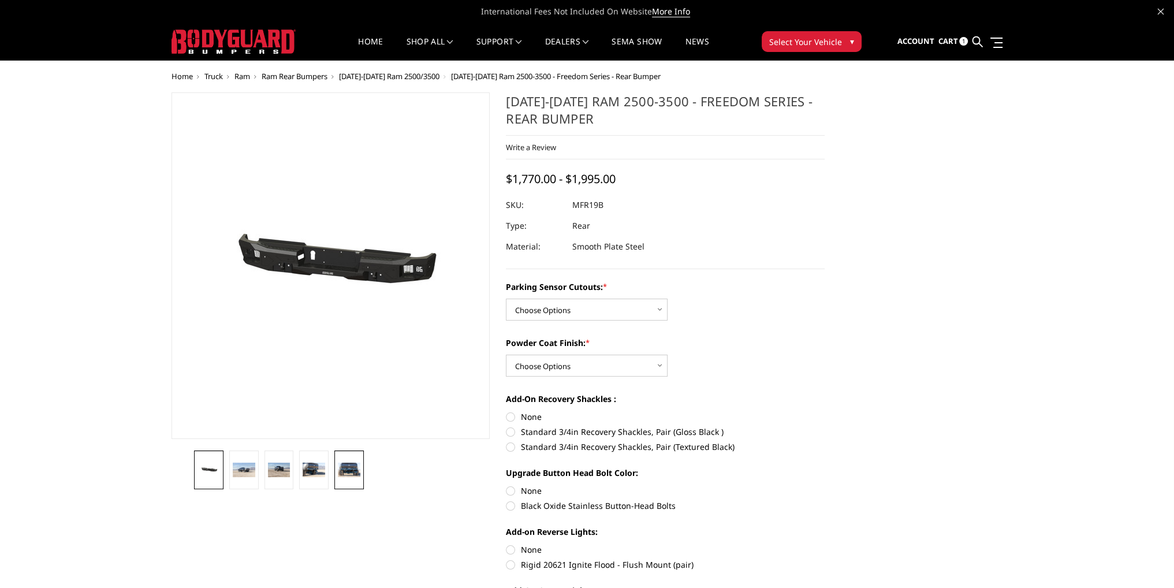
click at [360, 463] on div at bounding box center [332, 470] width 280 height 39
click at [385, 76] on span "[DATE]-[DATE] Ram 2500/3500" at bounding box center [389, 76] width 100 height 10
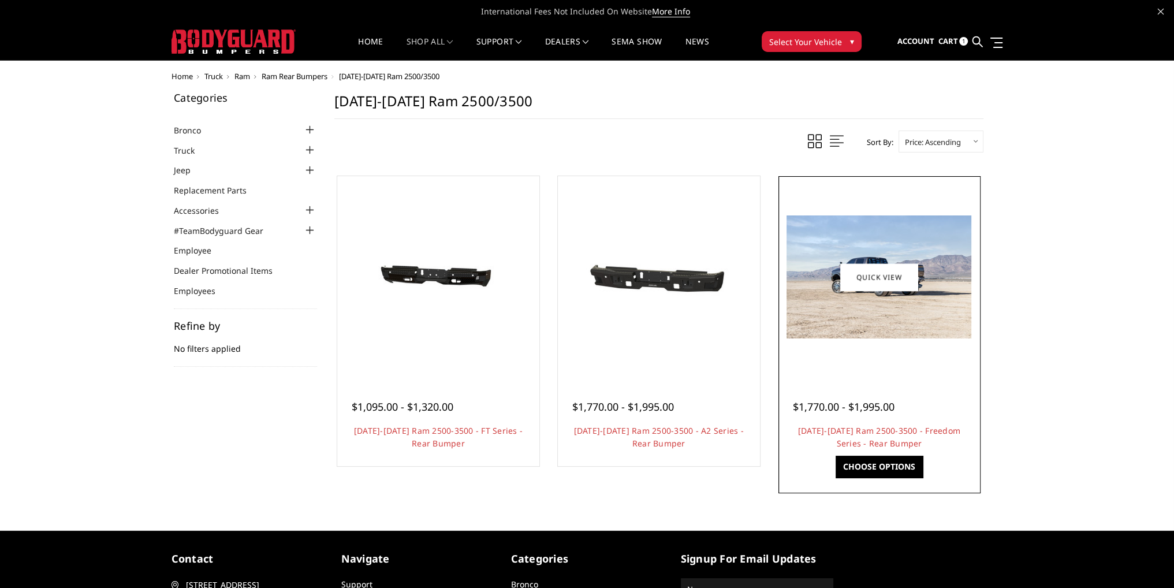
click at [845, 309] on img at bounding box center [879, 276] width 185 height 123
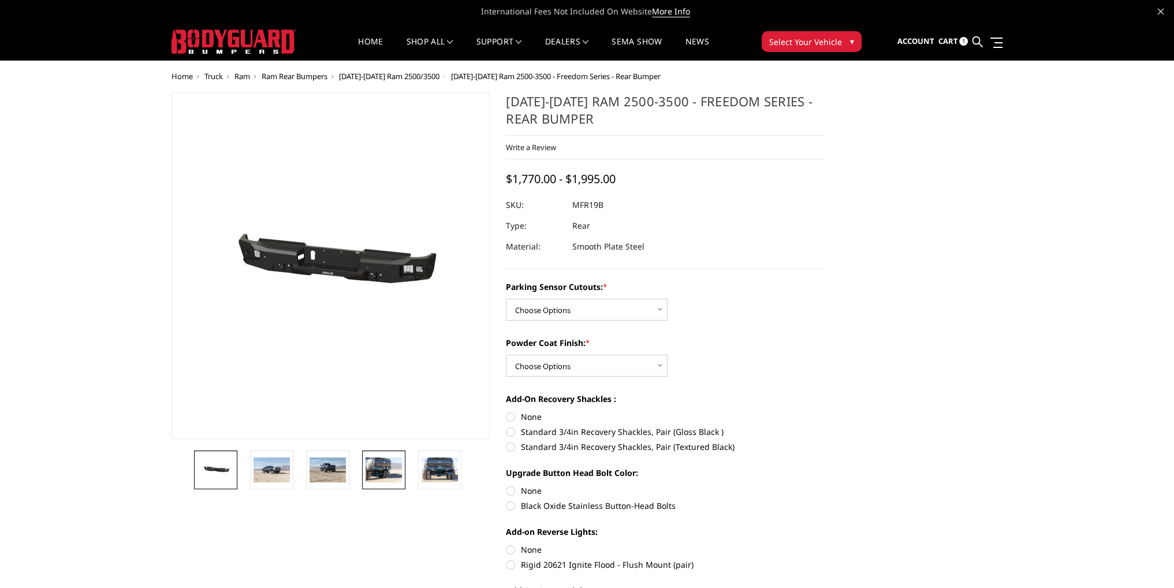
click at [380, 463] on img at bounding box center [384, 469] width 36 height 24
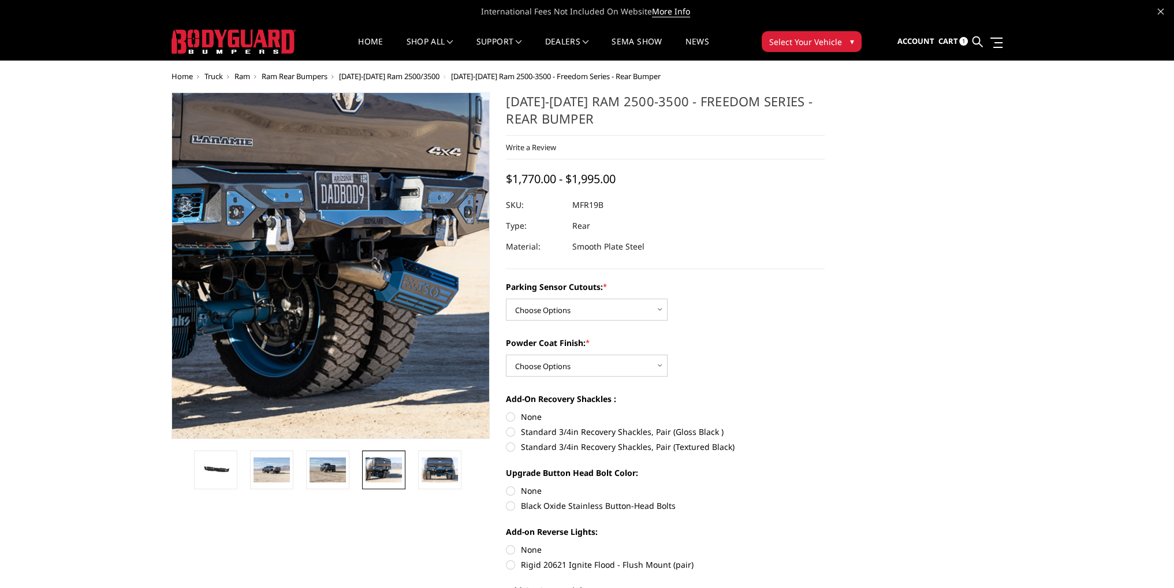
click at [319, 310] on img at bounding box center [333, 240] width 739 height 493
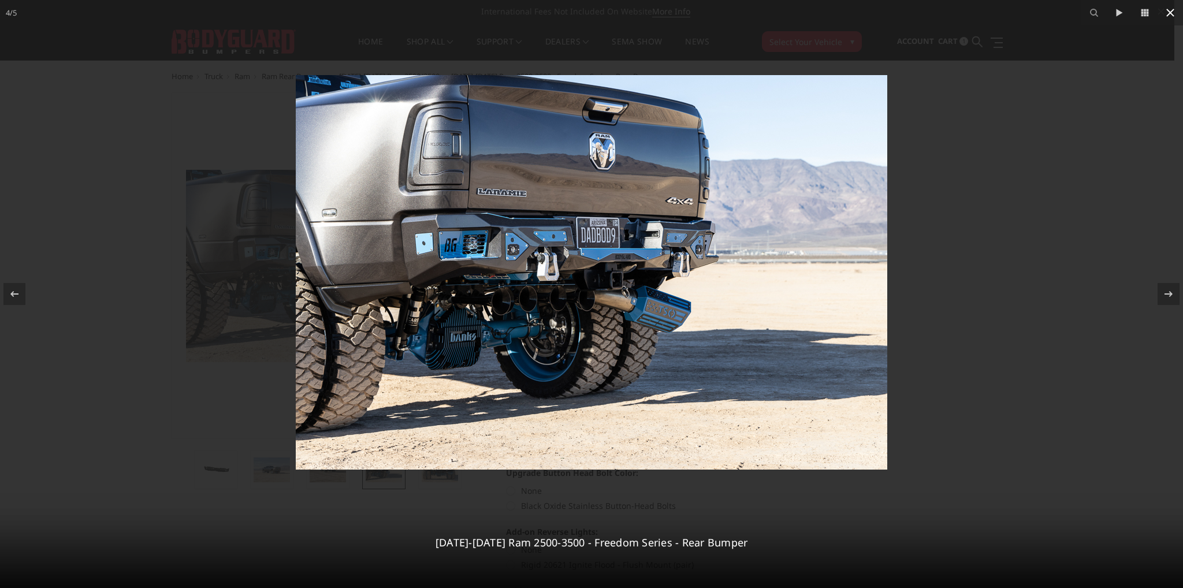
click at [1169, 9] on icon at bounding box center [1170, 13] width 14 height 14
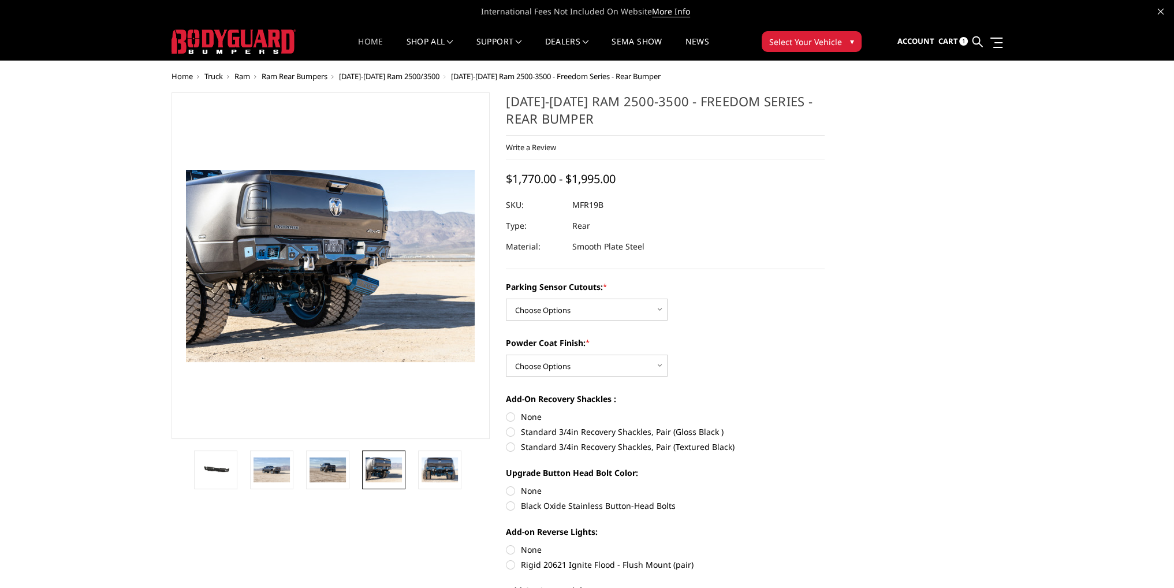
click at [362, 44] on link "Home" at bounding box center [370, 49] width 25 height 23
